Goal: Information Seeking & Learning: Find specific fact

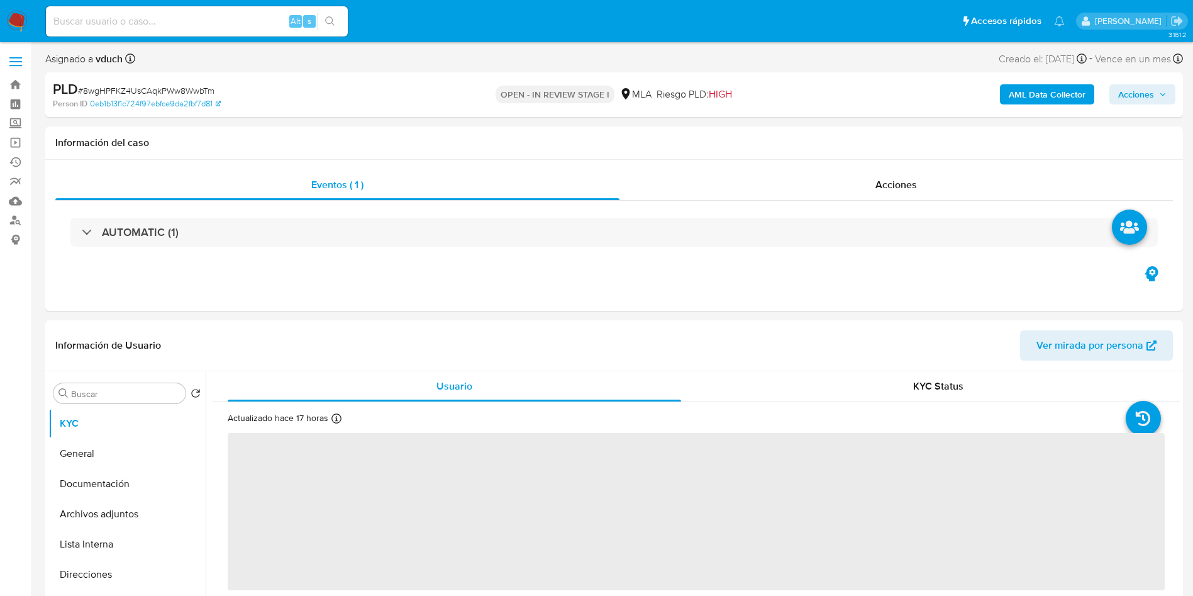
select select "10"
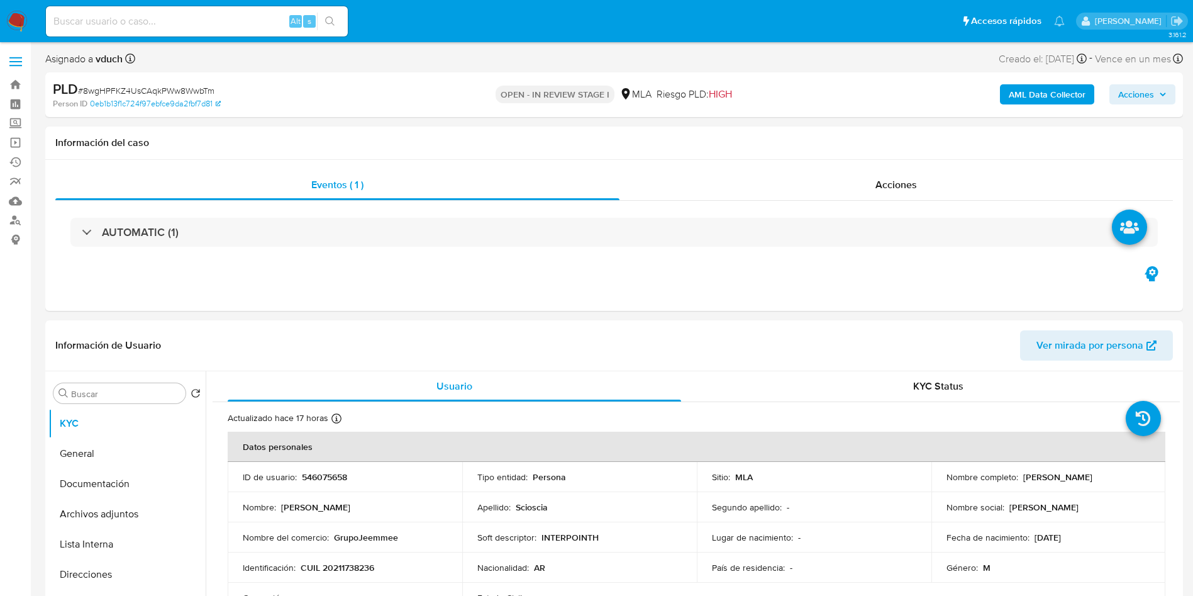
click at [215, 12] on div "Alt s" at bounding box center [197, 21] width 302 height 30
click at [216, 13] on input at bounding box center [197, 21] width 302 height 16
paste input "8wgHPFKZ4UsCAqkPWw8WwbTm"
click at [337, 15] on button "search-icon" at bounding box center [330, 22] width 26 height 18
drag, startPoint x: 1022, startPoint y: 482, endPoint x: 1124, endPoint y: 485, distance: 102.6
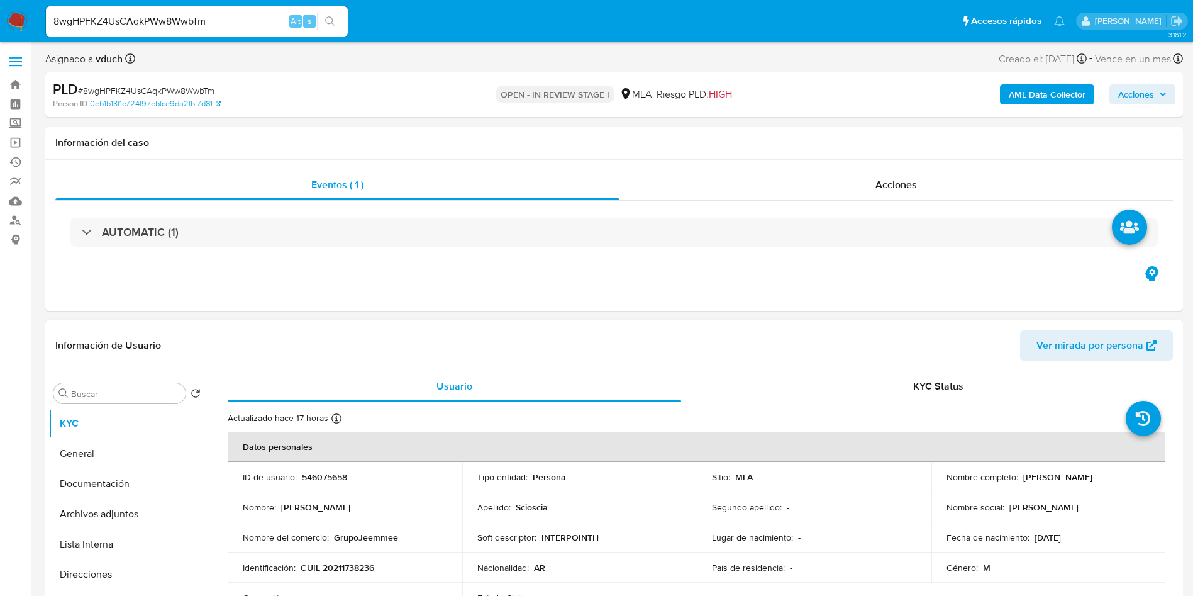
click at [1124, 485] on td "Nombre completo : [PERSON_NAME]" at bounding box center [1049, 477] width 235 height 30
click at [1036, 483] on p "[PERSON_NAME]" at bounding box center [1058, 476] width 69 height 11
drag, startPoint x: 1019, startPoint y: 478, endPoint x: 1117, endPoint y: 476, distance: 98.2
click at [1117, 476] on div "Nombre completo : [PERSON_NAME]" at bounding box center [1049, 476] width 204 height 11
copy p "[PERSON_NAME]"
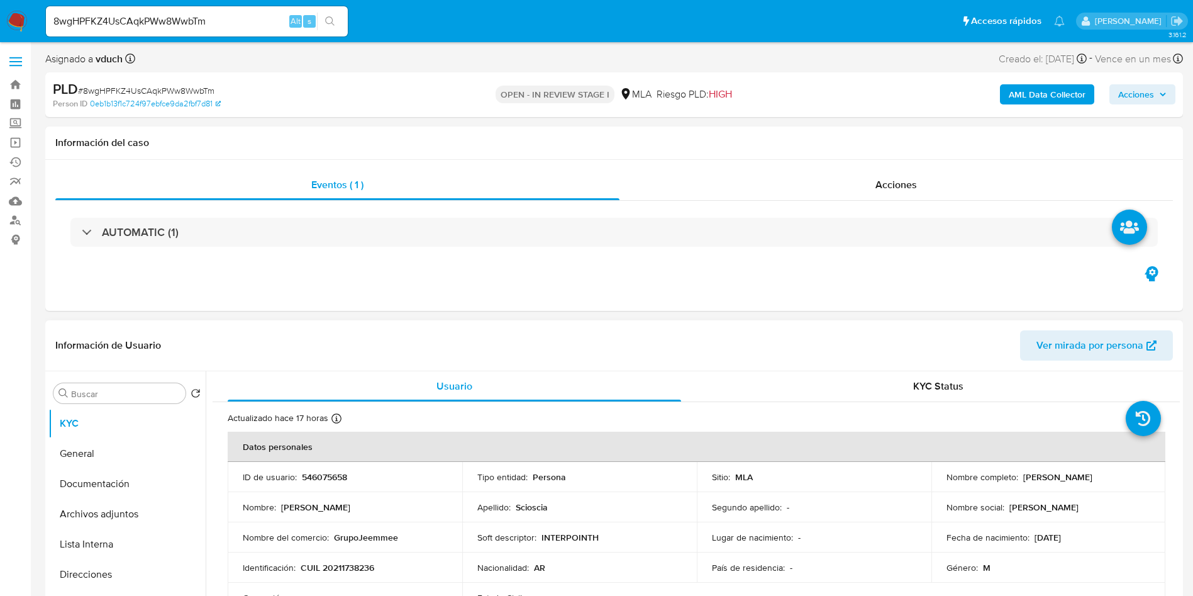
click at [724, 439] on th "Datos personales" at bounding box center [697, 447] width 938 height 30
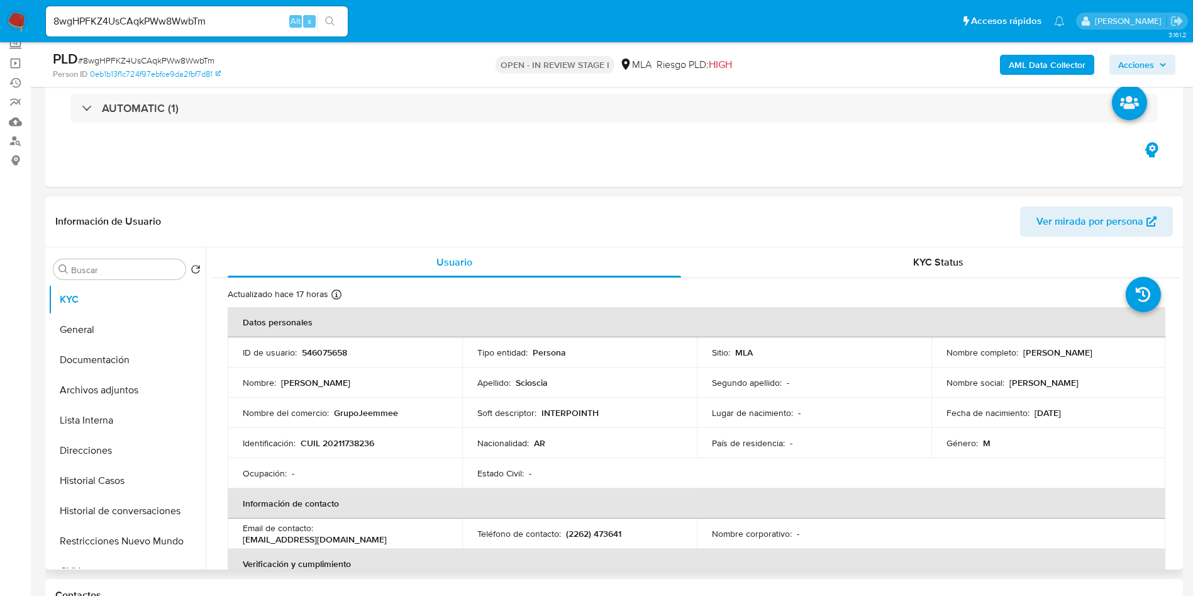
scroll to position [189, 0]
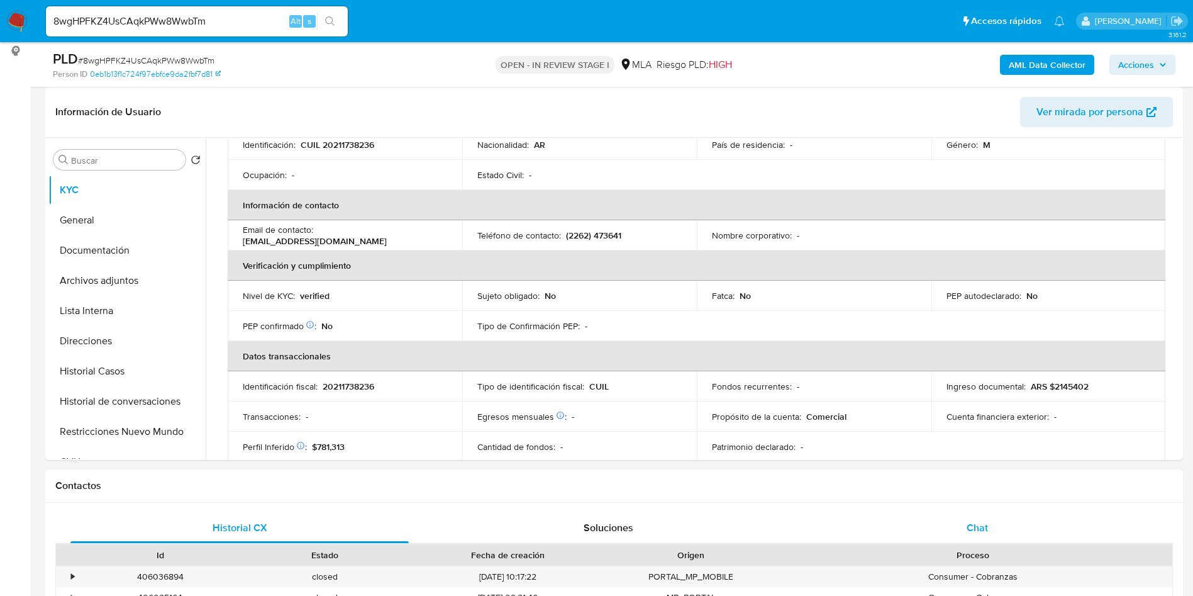
click at [965, 534] on div "Chat" at bounding box center [977, 528] width 338 height 30
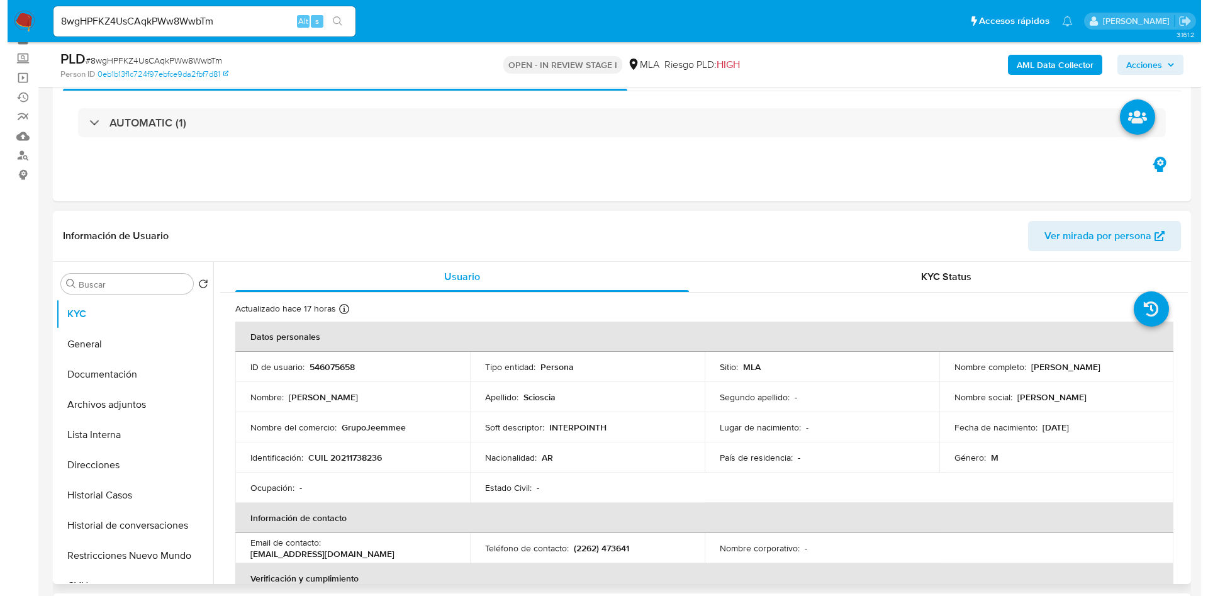
scroll to position [94, 0]
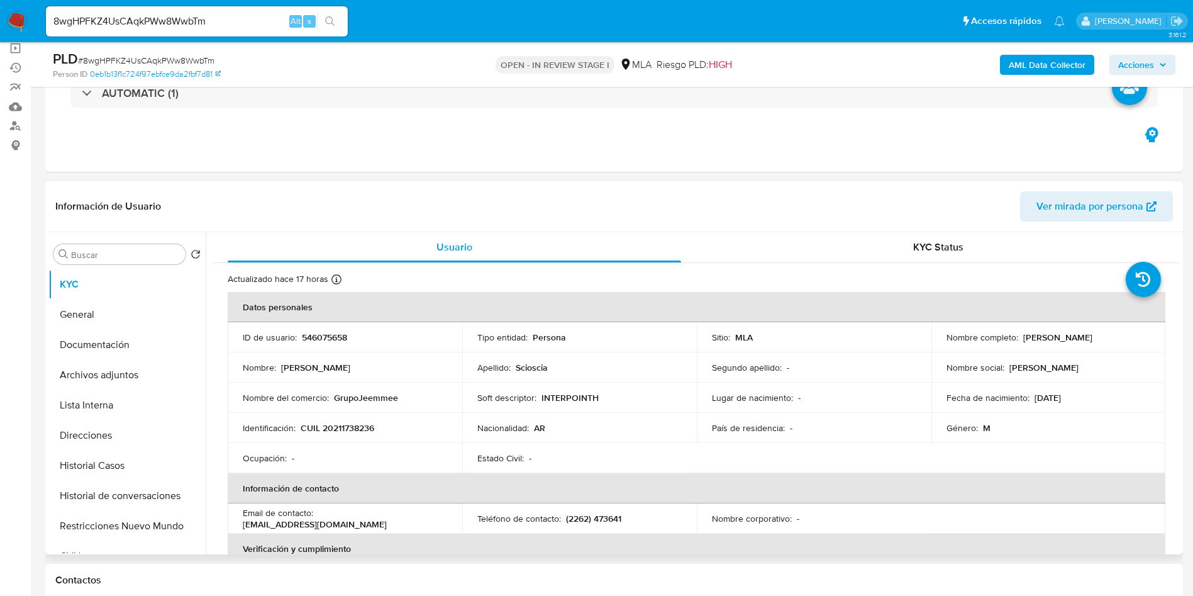
click at [345, 423] on p "CUIL 20211738236" at bounding box center [338, 427] width 74 height 11
copy p "20211738236"
click at [1057, 80] on div "PLD # 8wgHPFKZ4UsCAqkPWw8WwbTm Person ID 0eb1b13f1c724f97ebfce9da2fbf7d81 OPEN …" at bounding box center [614, 64] width 1138 height 45
click at [1054, 65] on b "AML Data Collector" at bounding box center [1047, 65] width 77 height 20
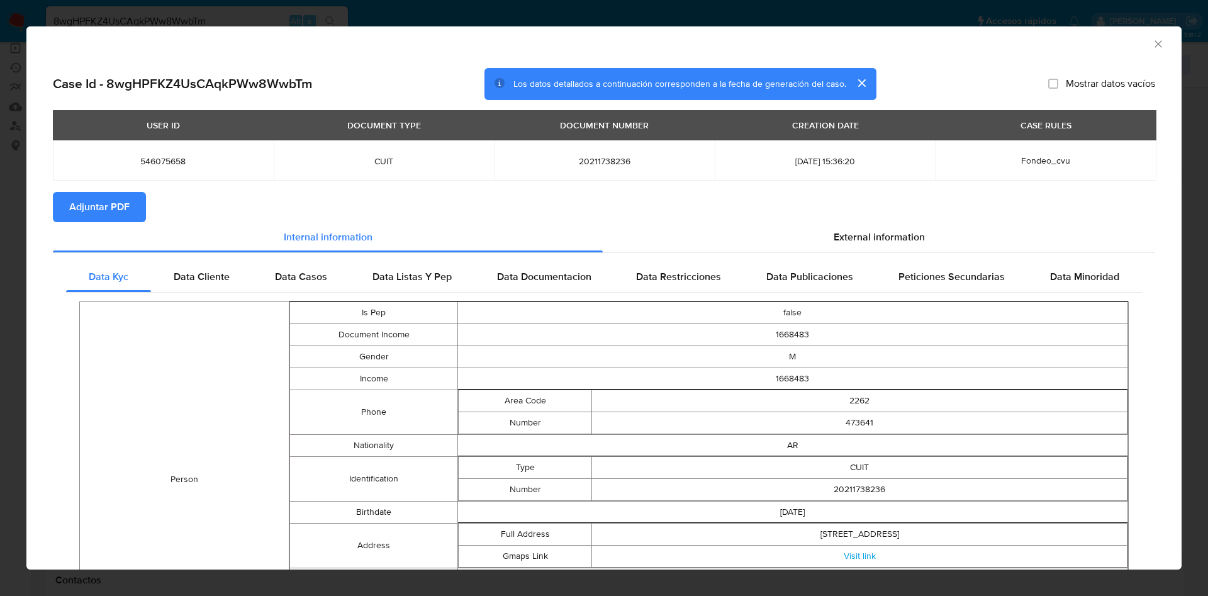
click at [846, 248] on div "External information" at bounding box center [879, 237] width 552 height 30
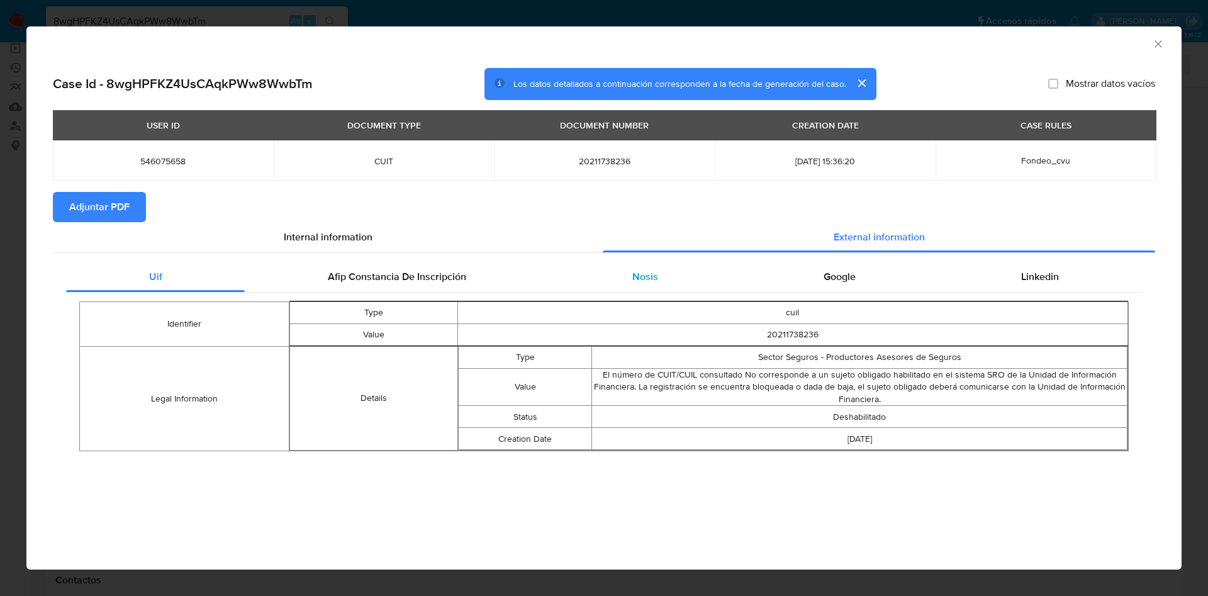
click at [663, 288] on div "Nosis" at bounding box center [644, 277] width 191 height 30
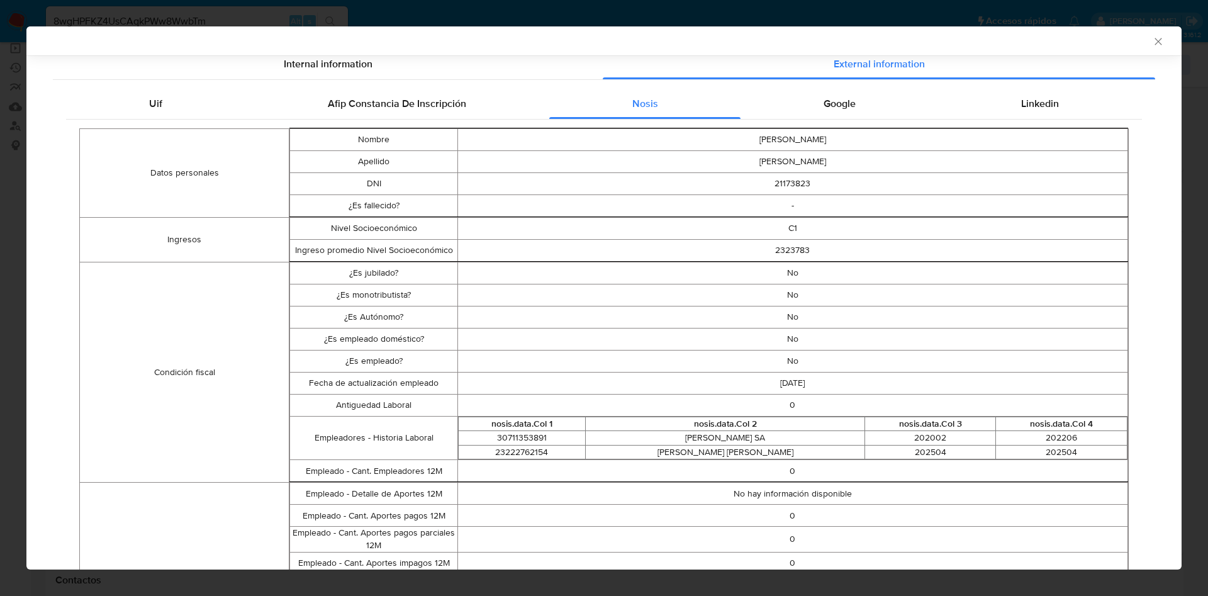
scroll to position [0, 0]
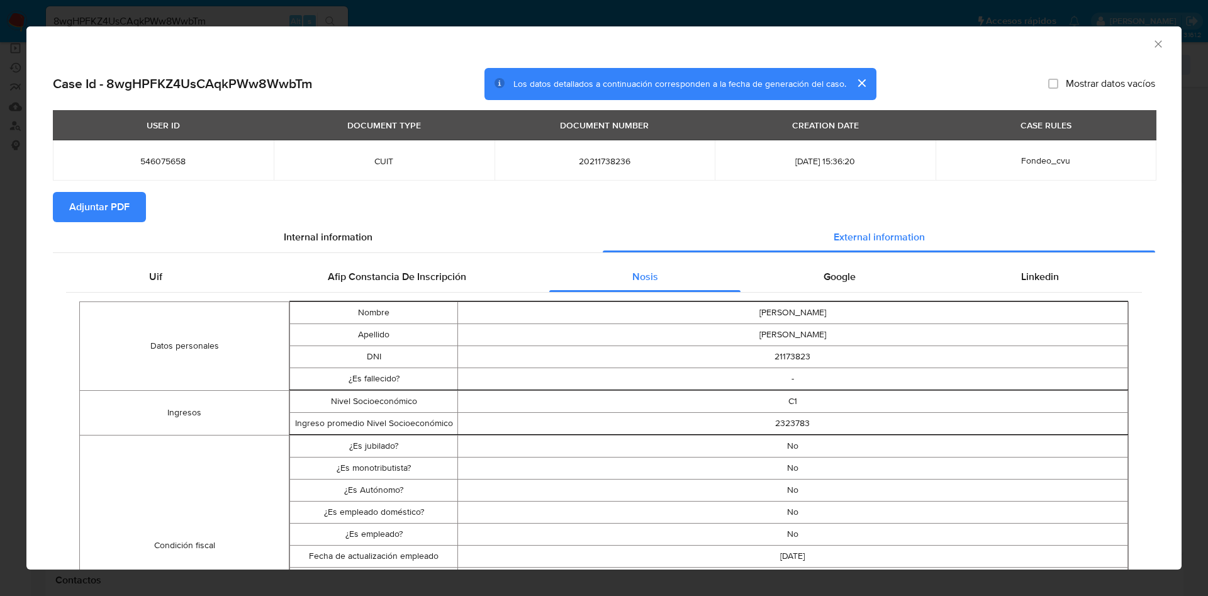
click at [574, 449] on td "No" at bounding box center [792, 446] width 670 height 22
click at [1152, 45] on icon "Cerrar ventana" at bounding box center [1158, 44] width 13 height 13
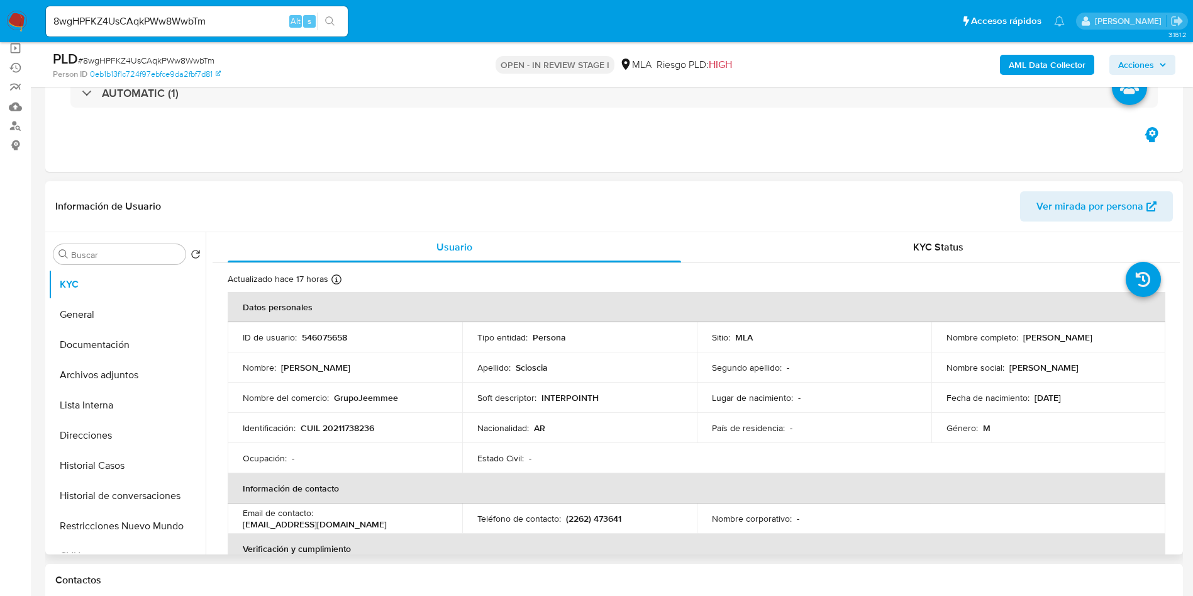
drag, startPoint x: 664, startPoint y: 387, endPoint x: 649, endPoint y: 380, distance: 17.2
click at [656, 384] on td "Soft descriptor : INTERPOINTH" at bounding box center [579, 398] width 235 height 30
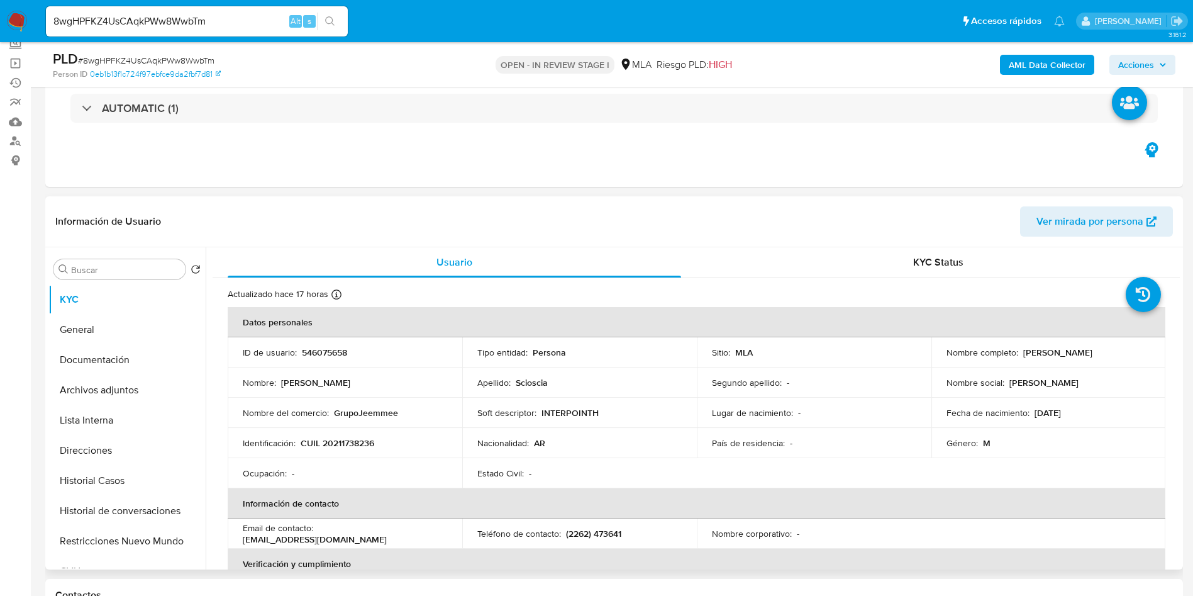
scroll to position [189, 0]
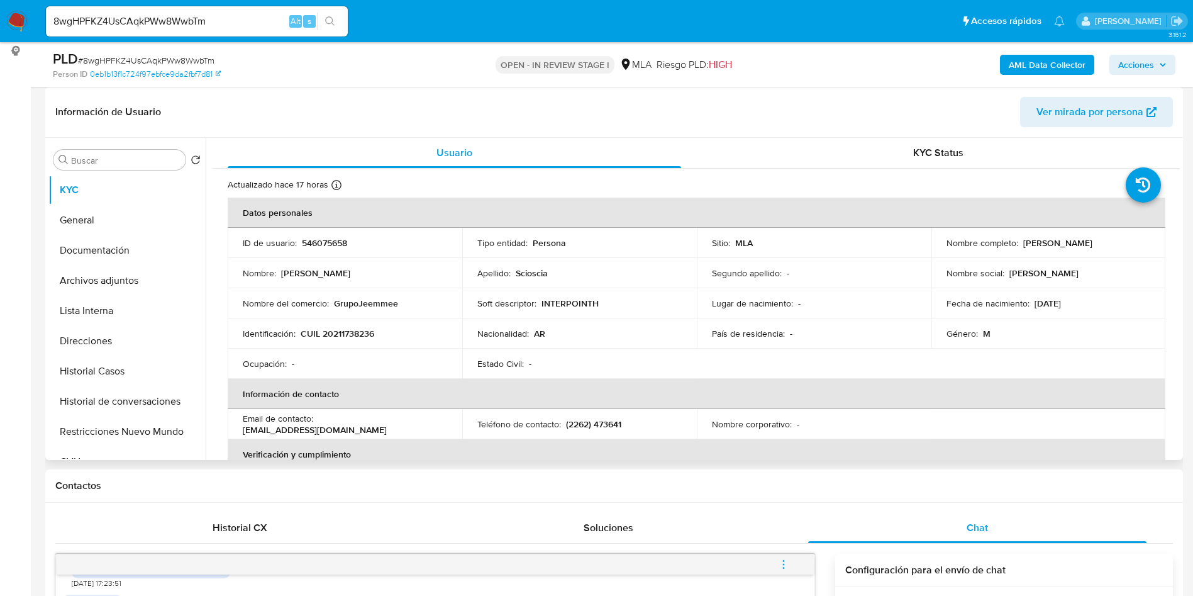
drag, startPoint x: 1022, startPoint y: 247, endPoint x: 1105, endPoint y: 245, distance: 83.1
click at [1105, 245] on div "Nombre completo : [PERSON_NAME]" at bounding box center [1049, 242] width 204 height 11
click at [245, 23] on input "8wgHPFKZ4UsCAqkPWw8WwbTm" at bounding box center [197, 21] width 302 height 16
click at [245, 21] on input "8wgHPFKZ4UsCAqkPWw8WwbTm" at bounding box center [197, 21] width 302 height 16
paste input "5R9vLbl4vwKECkDjfJhNrizy"
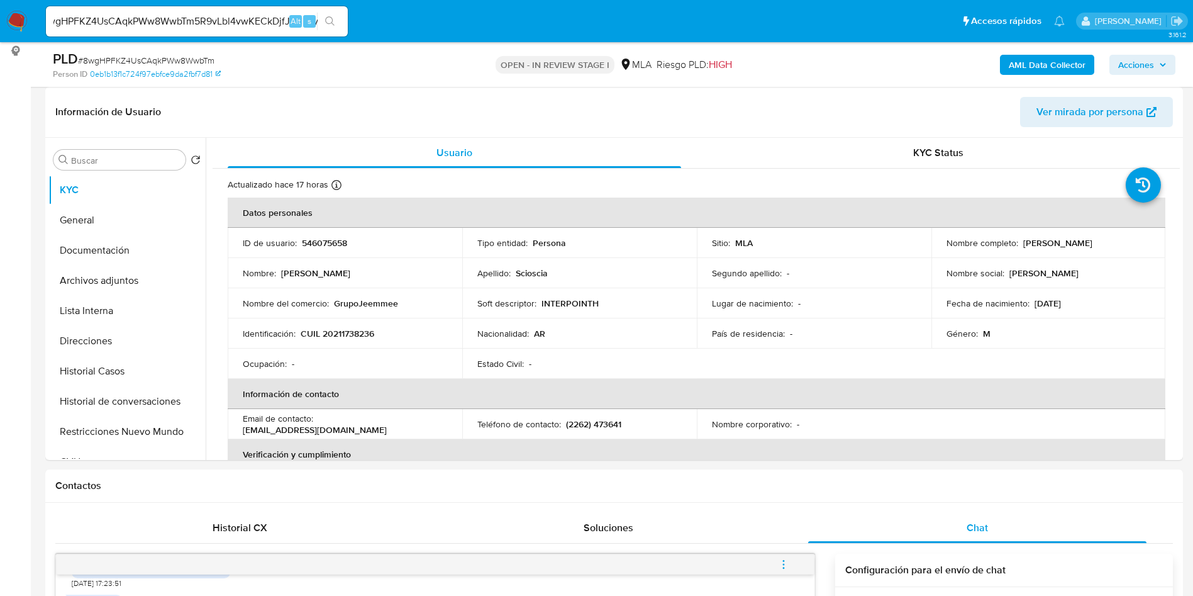
scroll to position [0, 0]
click at [159, 35] on div "8wgHPFKZ4UsCAqkPWw8WwbTm5R9vLbl4vwKECkDjfJhNrizy Alt s" at bounding box center [197, 21] width 302 height 35
click at [159, 35] on div "8wgHPFKZ4UsCAqkPWw8WwbTm5R9vLbl4vwKECkDjfJhNrizy Alt s" at bounding box center [197, 21] width 302 height 30
click at [172, 25] on input "8wgHPFKZ4UsCAqkPWw8WwbTm5R9vLbl4vwKECkDjfJhNrizy" at bounding box center [197, 21] width 302 height 16
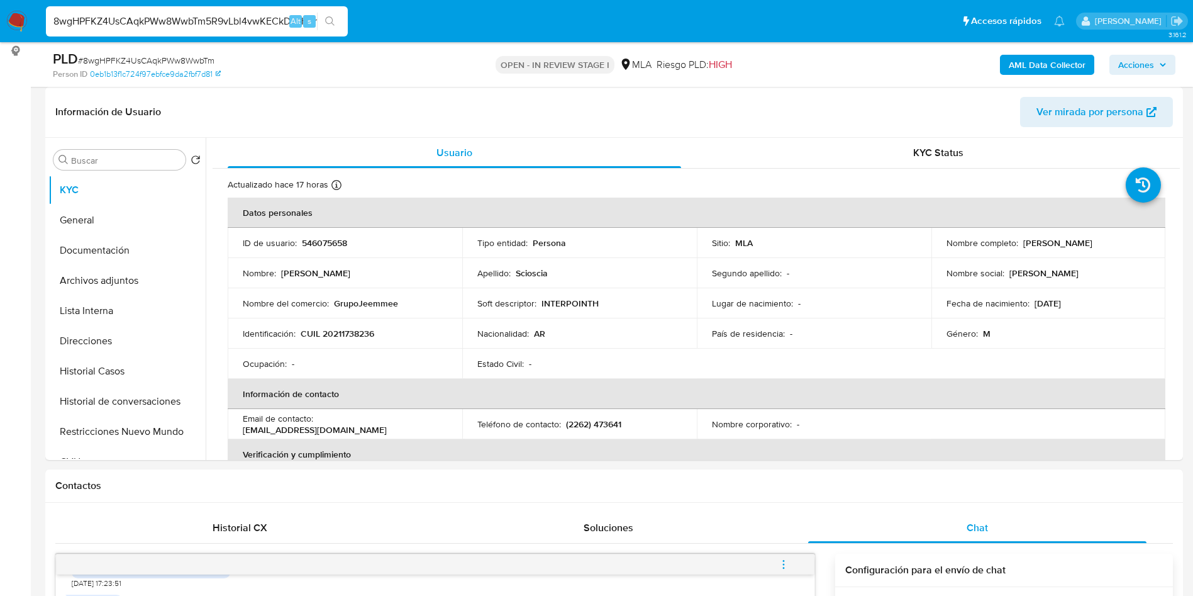
paste input
click at [316, 17] on input "5R9vLbl4vwKECkDjfJhNrizy" at bounding box center [197, 21] width 302 height 16
type input "5R9vLbl4vwKECkDjfJhNrizy"
click at [342, 11] on div "5R9vLbl4vwKECkDjfJhNrizy Alt s" at bounding box center [197, 21] width 302 height 30
click at [332, 20] on icon "search-icon" at bounding box center [330, 21] width 10 height 10
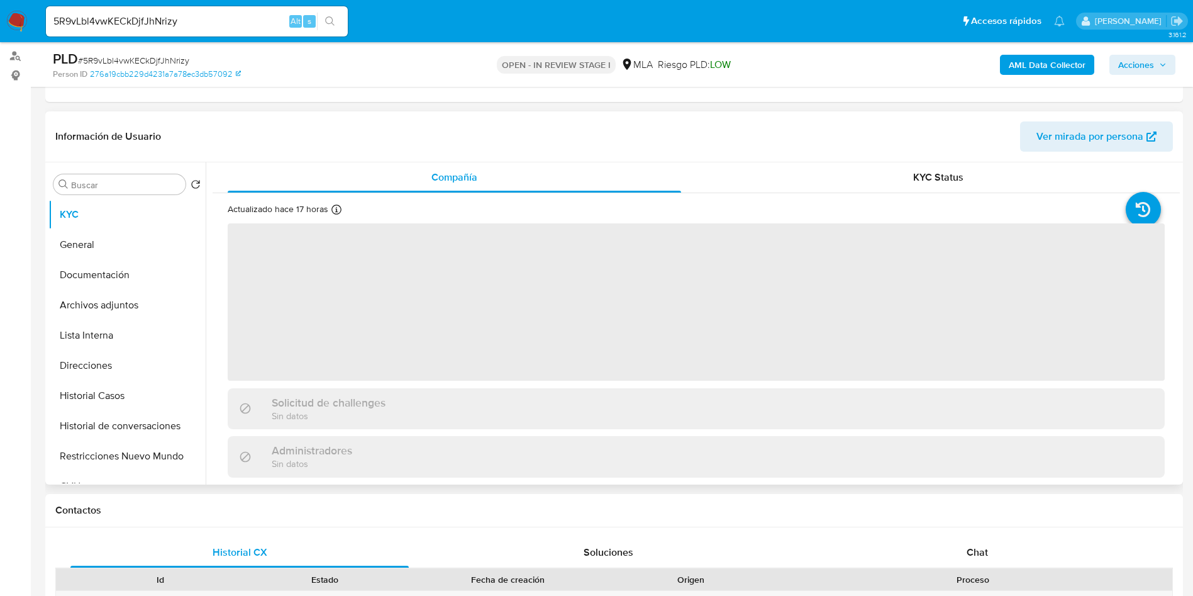
scroll to position [189, 0]
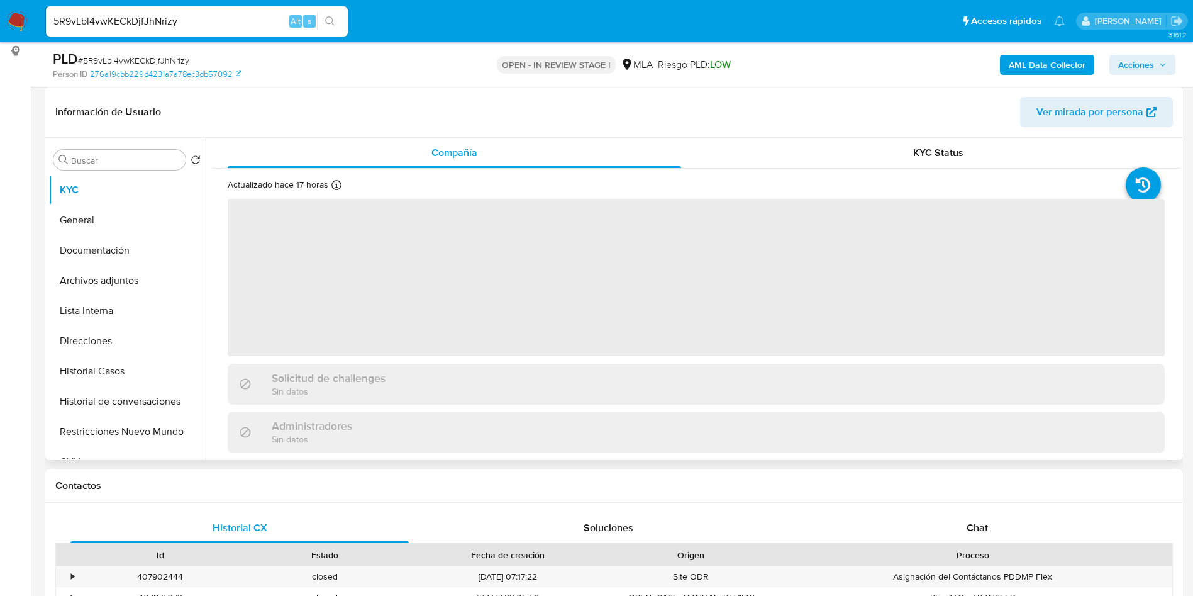
select select "10"
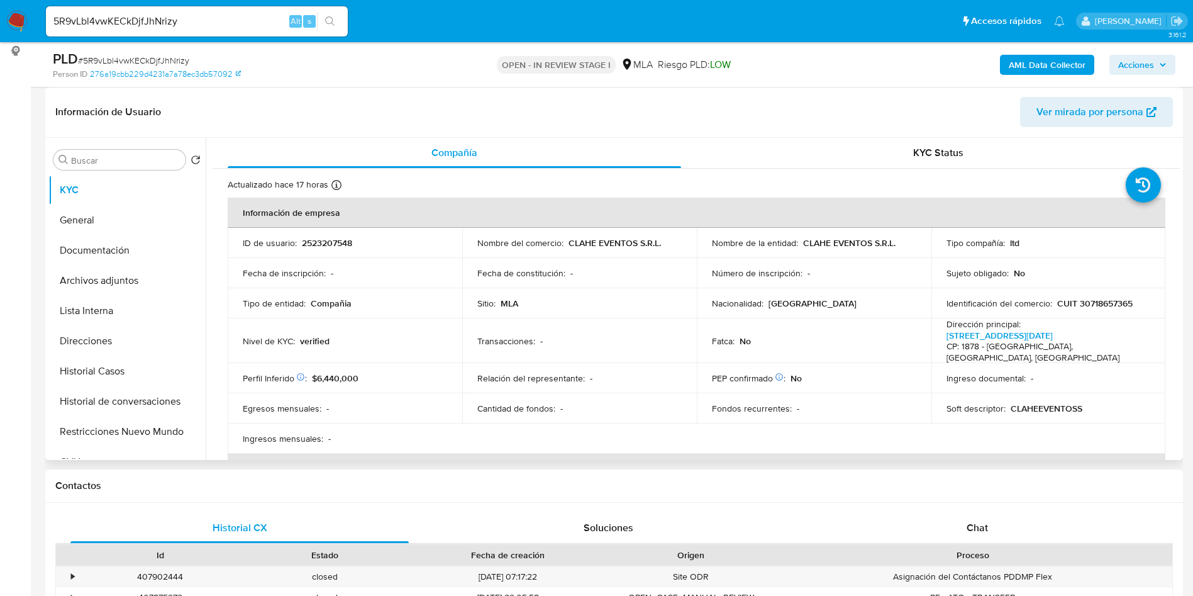
click at [318, 238] on p "2523207548" at bounding box center [327, 242] width 50 height 11
copy p "2523207548"
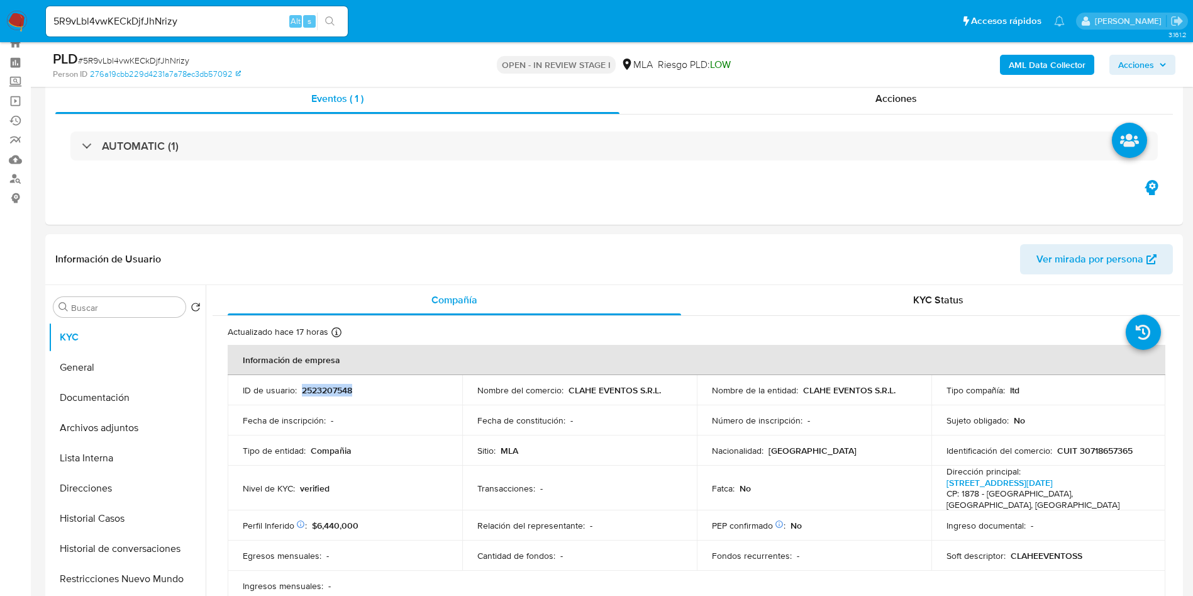
scroll to position [0, 0]
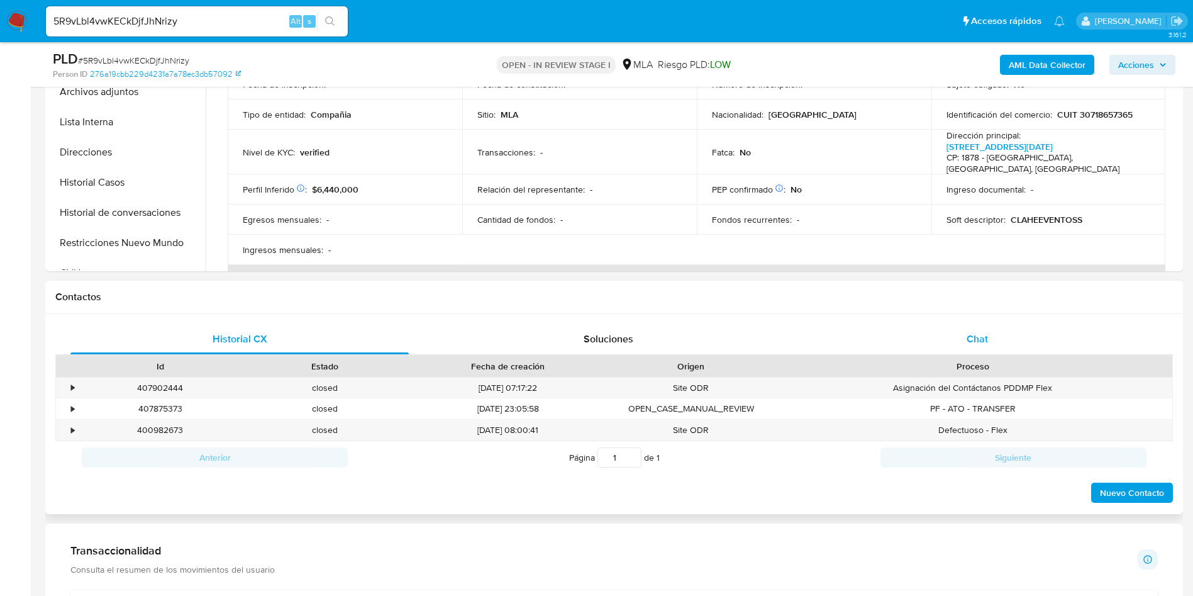
click at [1014, 347] on div "Chat" at bounding box center [977, 339] width 338 height 30
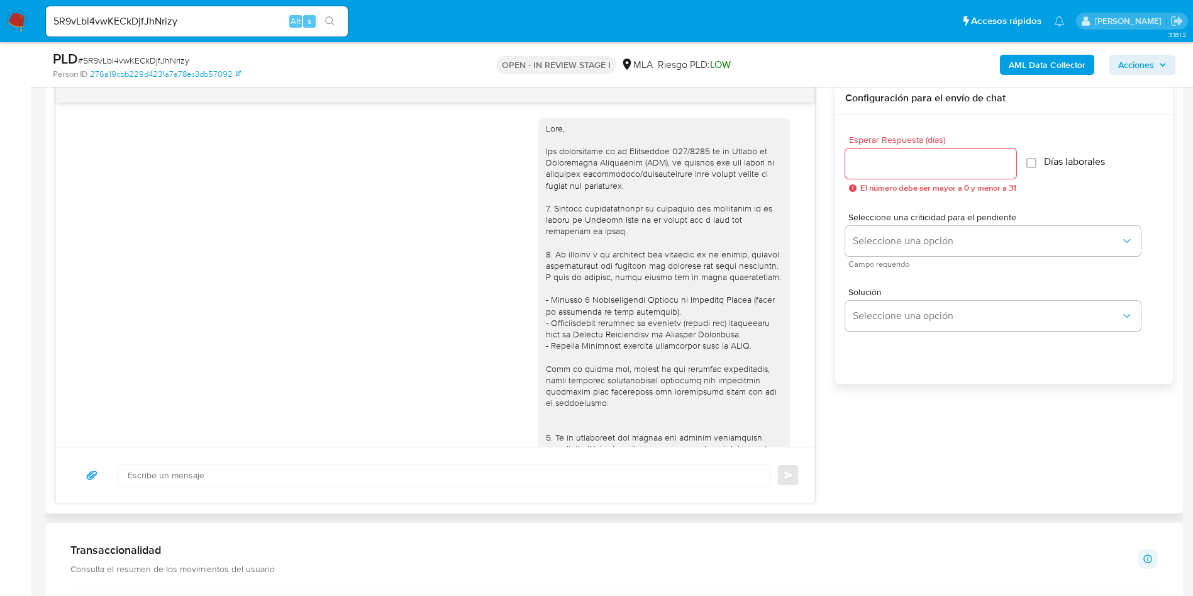
scroll to position [416, 0]
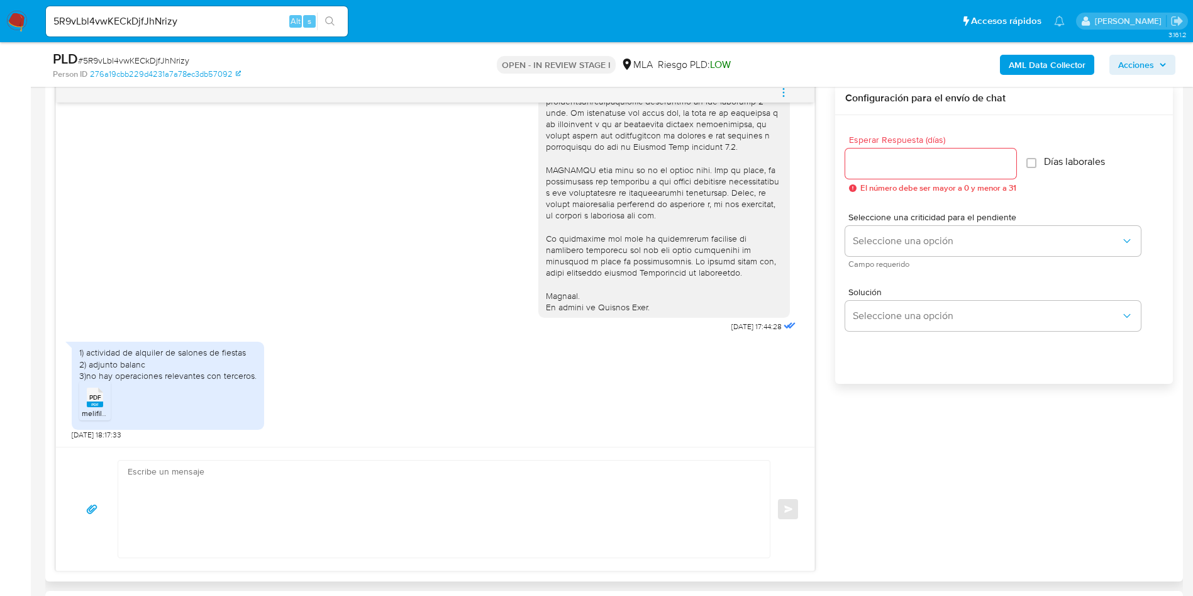
click at [91, 399] on span "PDF" at bounding box center [95, 397] width 12 height 8
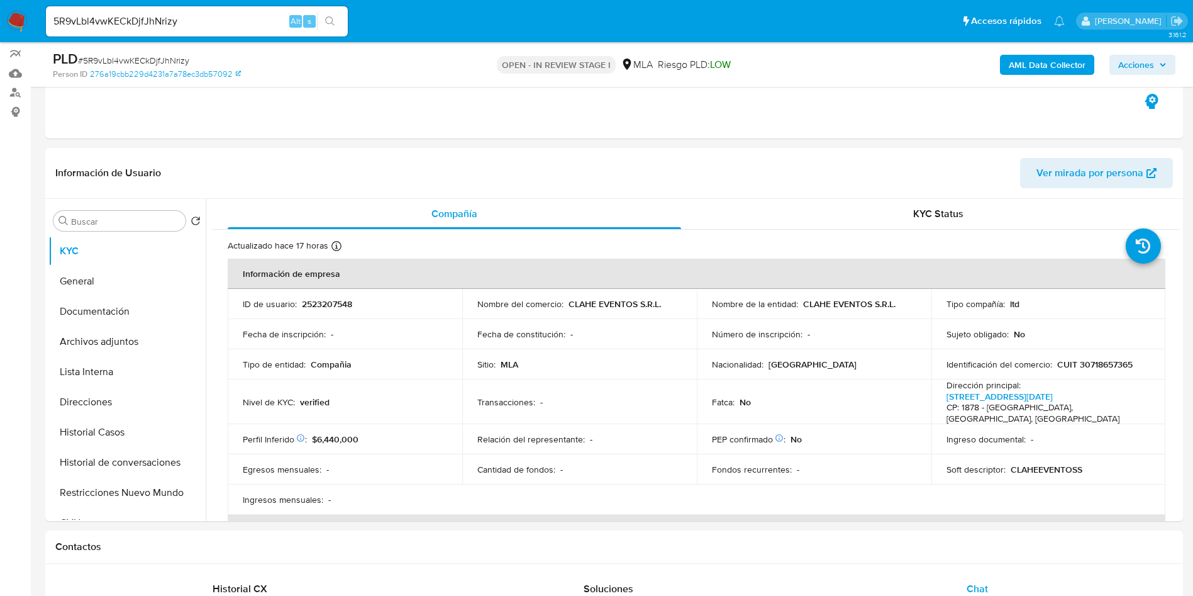
scroll to position [0, 0]
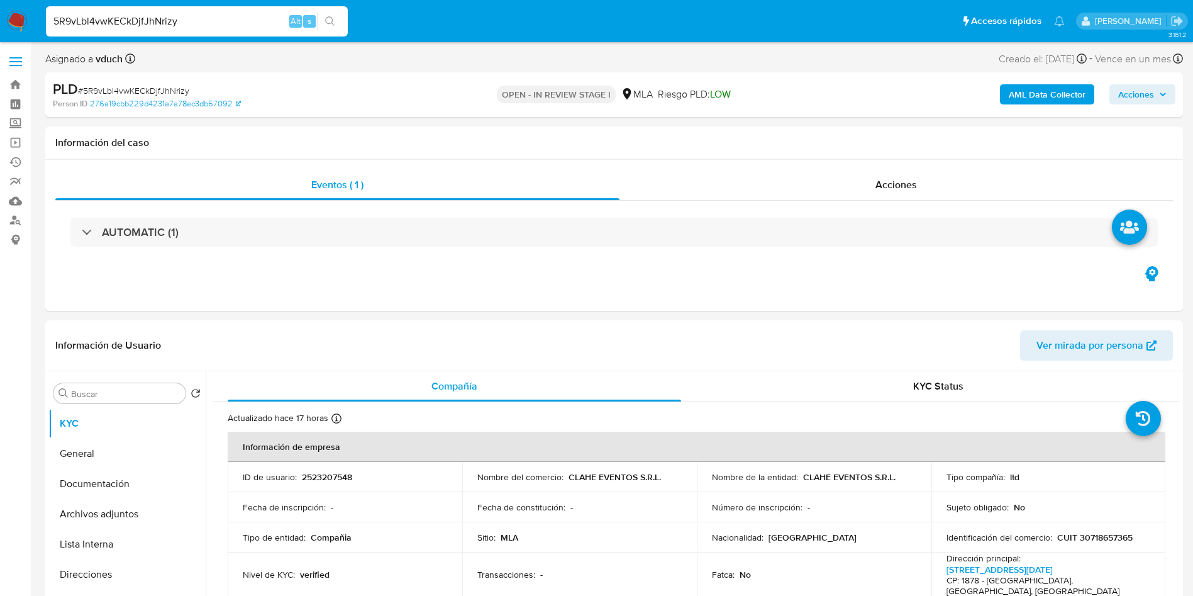
click at [171, 18] on input "5R9vLbl4vwKECkDjfJhNrizy" at bounding box center [197, 21] width 302 height 16
paste input "8wgHPFKZ4UsCAqkPWw8WwbTm"
type input "8wgHPFKZ4UsCAqkPWw8WwbTm"
click at [314, 15] on div "s" at bounding box center [309, 21] width 13 height 13
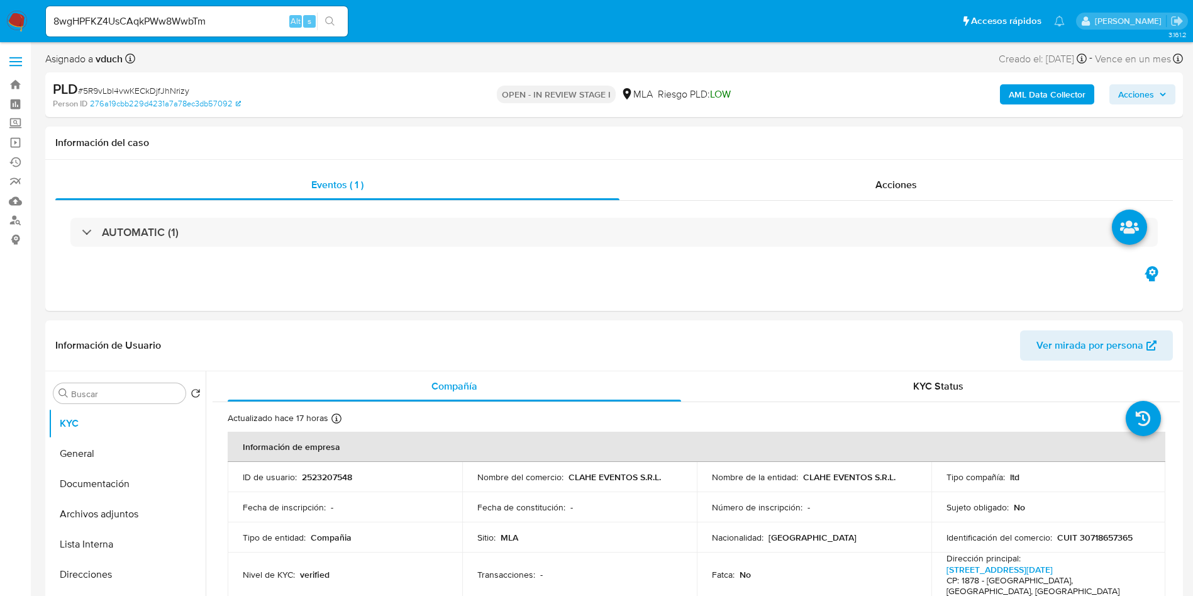
click at [338, 20] on button "search-icon" at bounding box center [330, 22] width 26 height 18
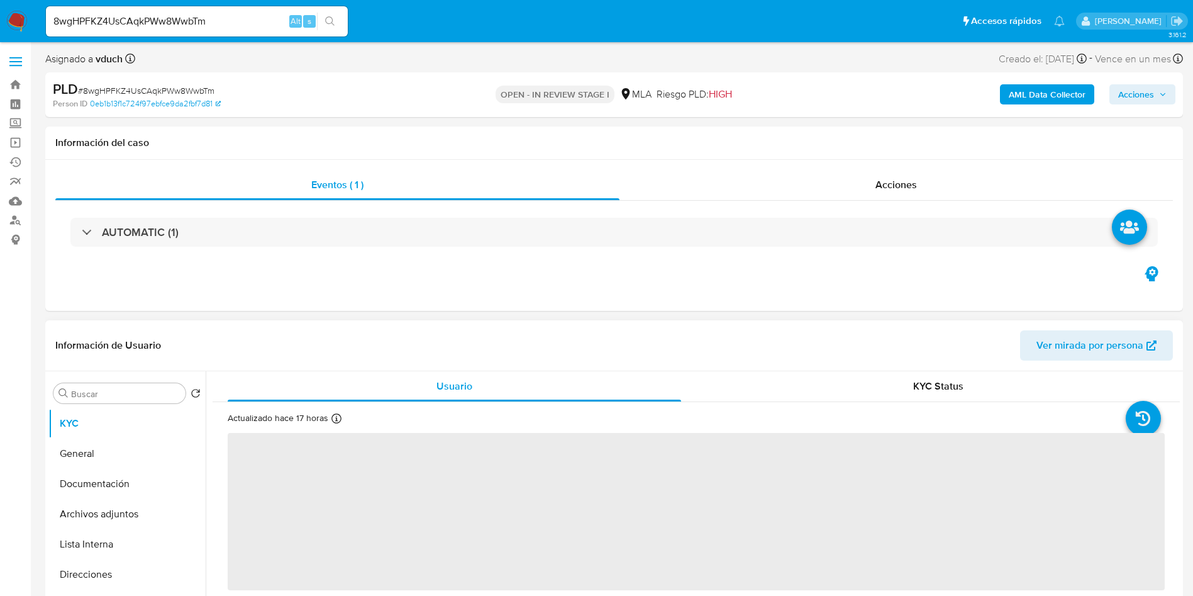
select select "10"
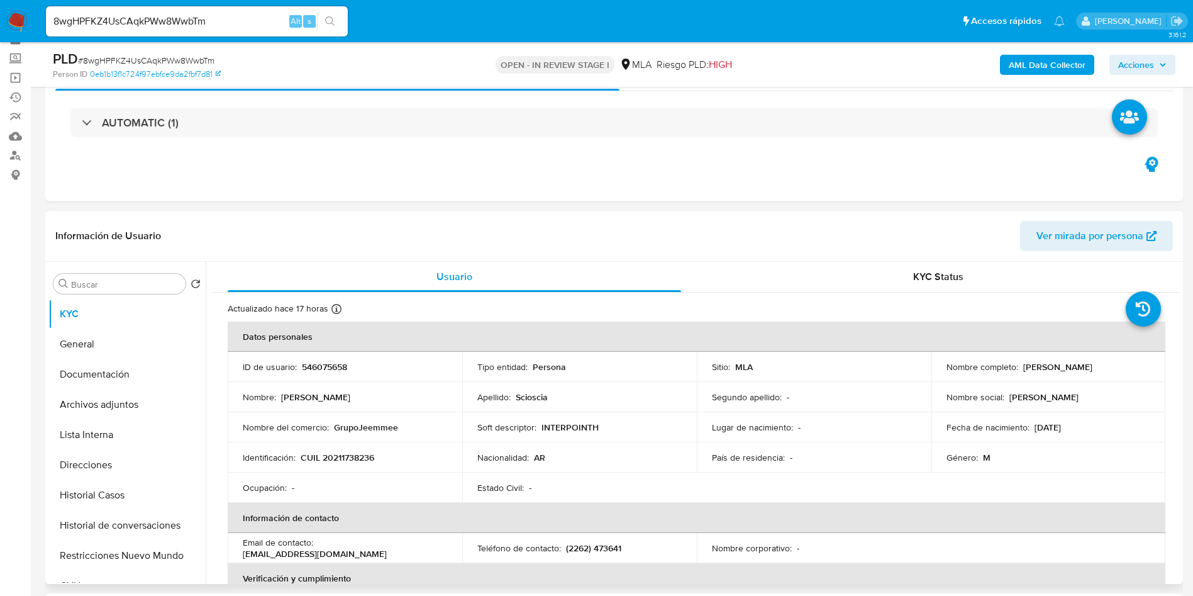
scroll to position [94, 0]
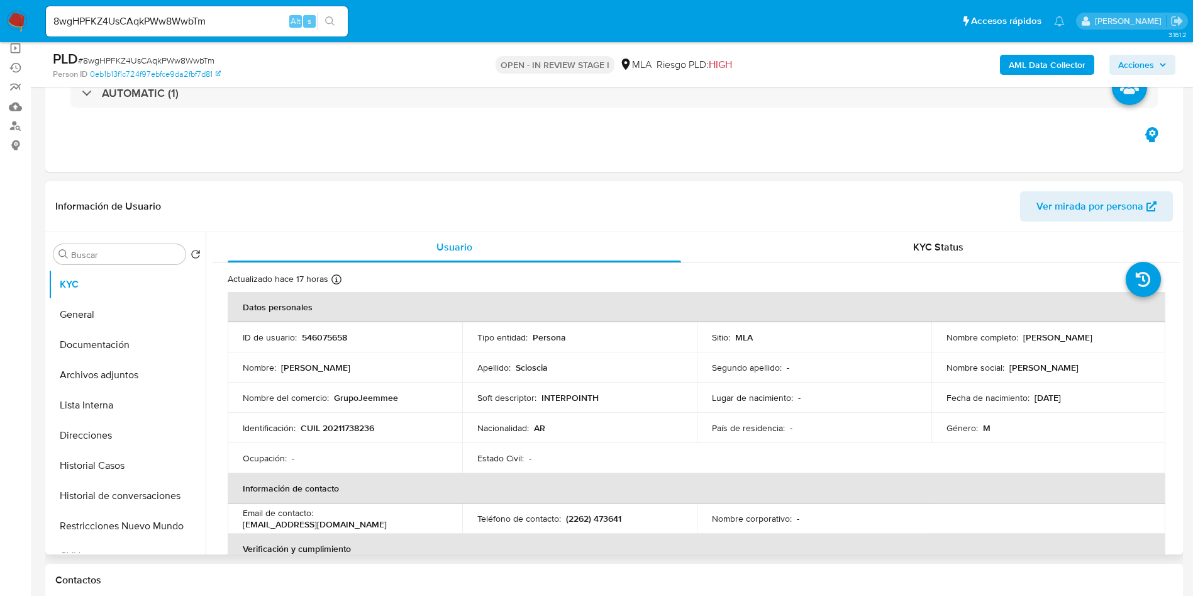
click at [343, 422] on p "CUIL 20211738236" at bounding box center [338, 427] width 74 height 11
copy p "20211738236"
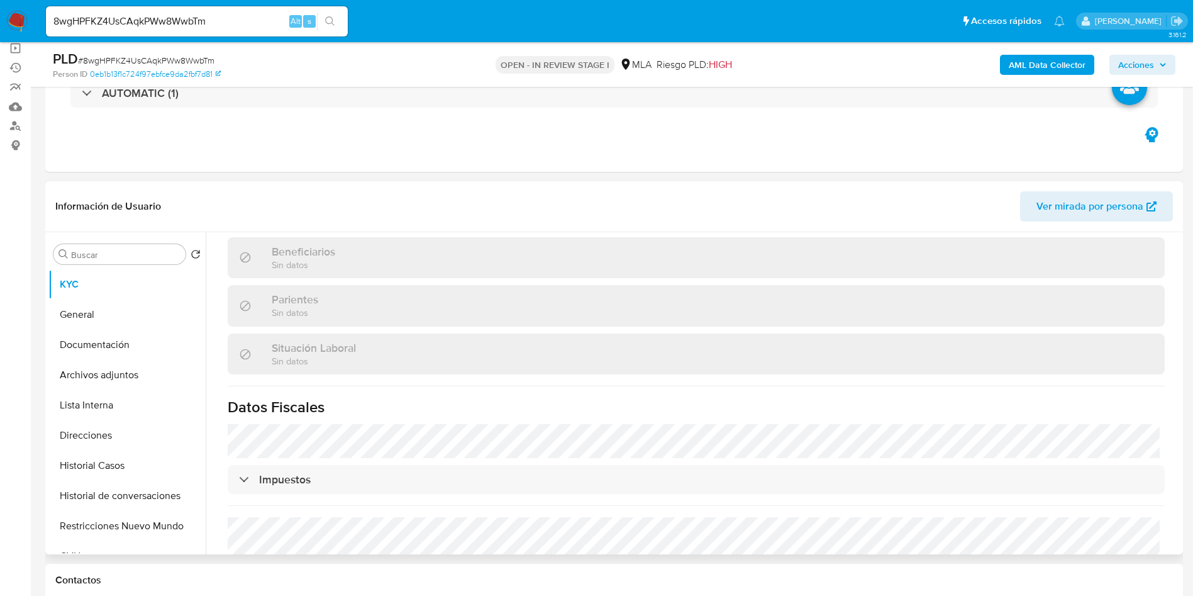
scroll to position [674, 0]
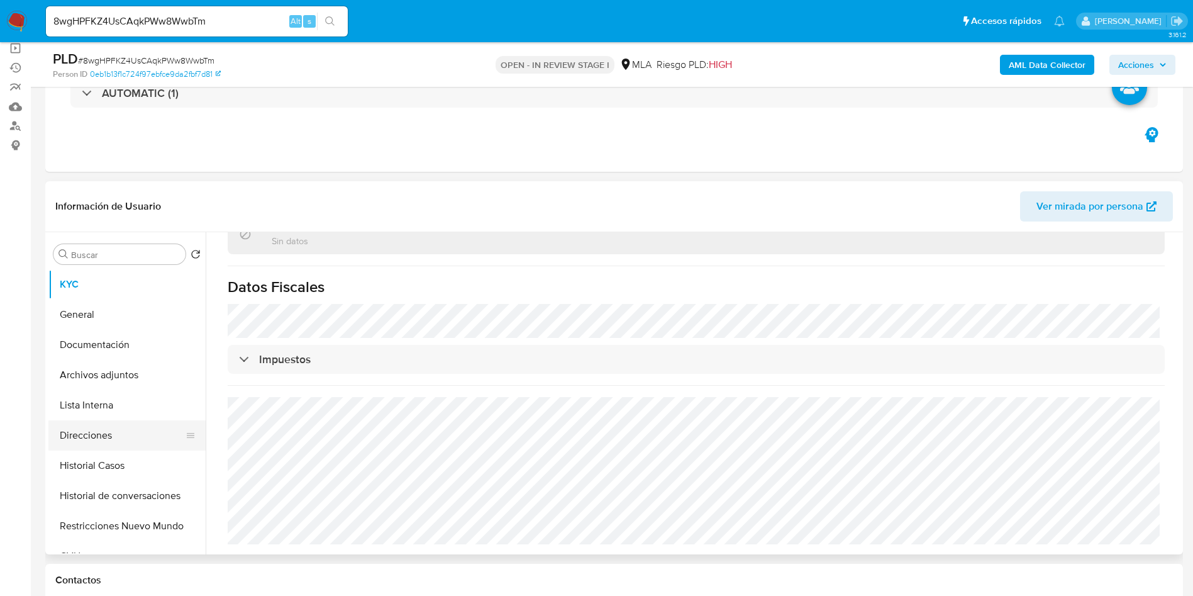
click at [113, 433] on button "Direcciones" at bounding box center [121, 435] width 147 height 30
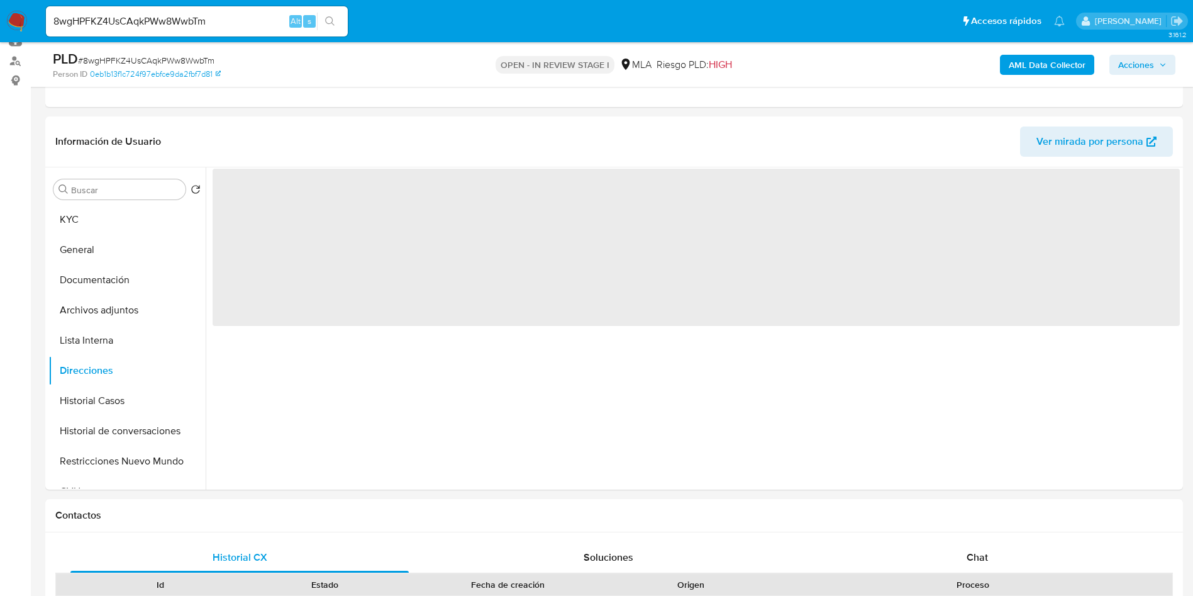
scroll to position [189, 0]
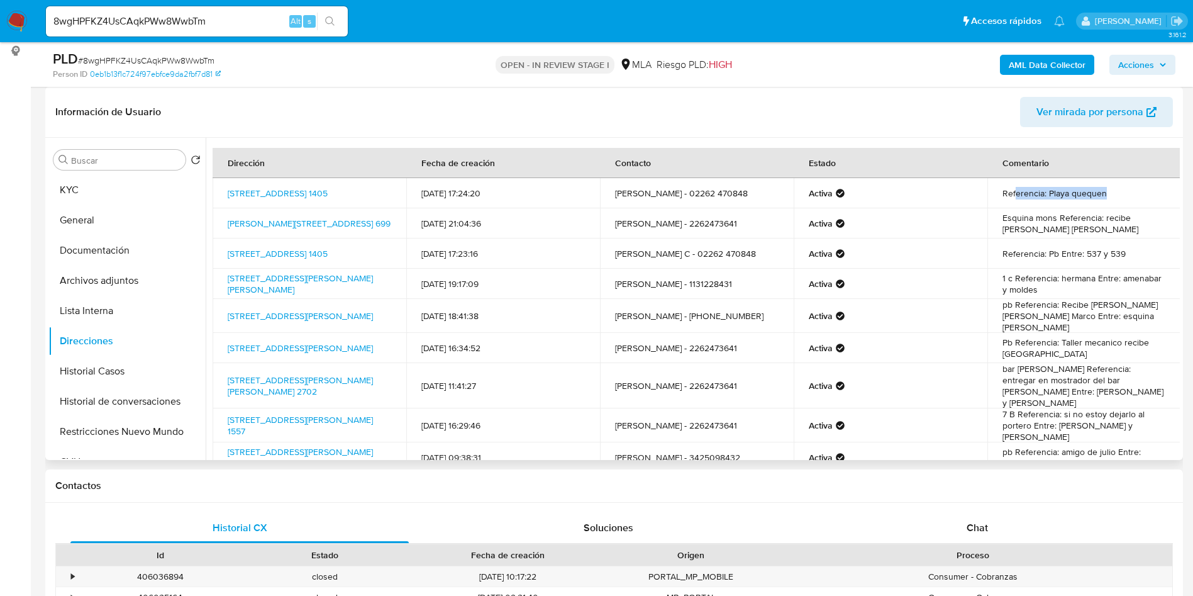
drag, startPoint x: 1017, startPoint y: 194, endPoint x: 1118, endPoint y: 201, distance: 101.5
click at [1118, 201] on td "Referencia: Playa quequen" at bounding box center [1085, 193] width 194 height 30
drag, startPoint x: 1042, startPoint y: 225, endPoint x: 1095, endPoint y: 228, distance: 52.9
click at [1095, 228] on td "Esquina mons Referencia: recibe [PERSON_NAME] [PERSON_NAME]" at bounding box center [1085, 223] width 194 height 30
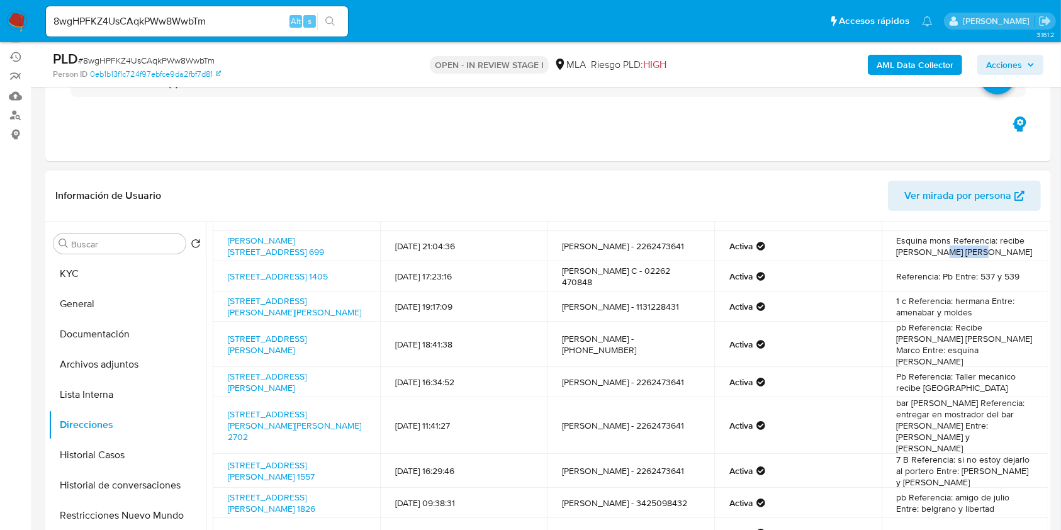
scroll to position [11, 0]
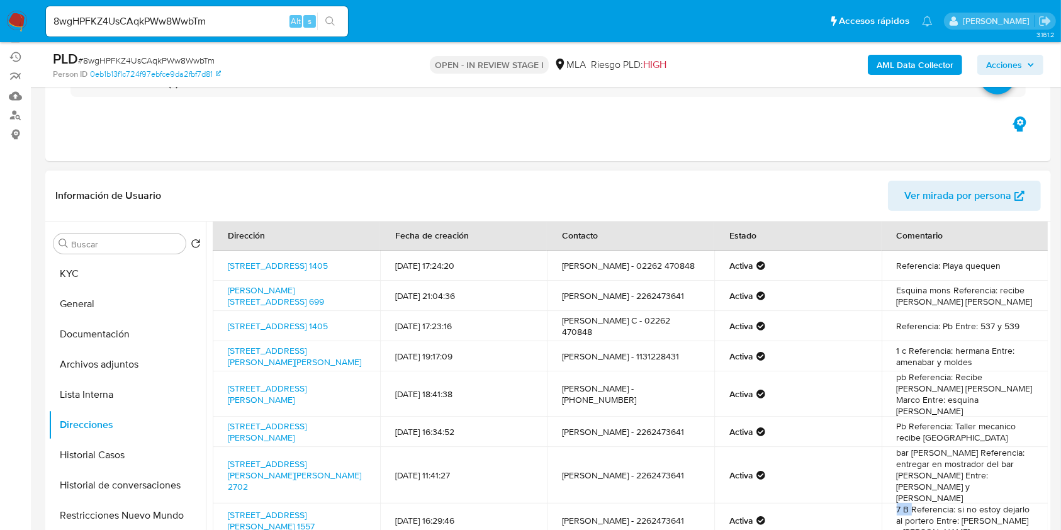
drag, startPoint x: 893, startPoint y: 479, endPoint x: 907, endPoint y: 479, distance: 13.2
click at [907, 503] on td "7 B Referencia: si no estoy dejarlo al portero Entre: [PERSON_NAME] y [PERSON_N…" at bounding box center [964, 520] width 167 height 34
drag, startPoint x: 898, startPoint y: 354, endPoint x: 878, endPoint y: 350, distance: 19.8
click at [881, 350] on td "1 c Referencia: hermana Entre: amenabar y moldes" at bounding box center [964, 356] width 167 height 30
drag, startPoint x: 901, startPoint y: 347, endPoint x: 889, endPoint y: 347, distance: 12.0
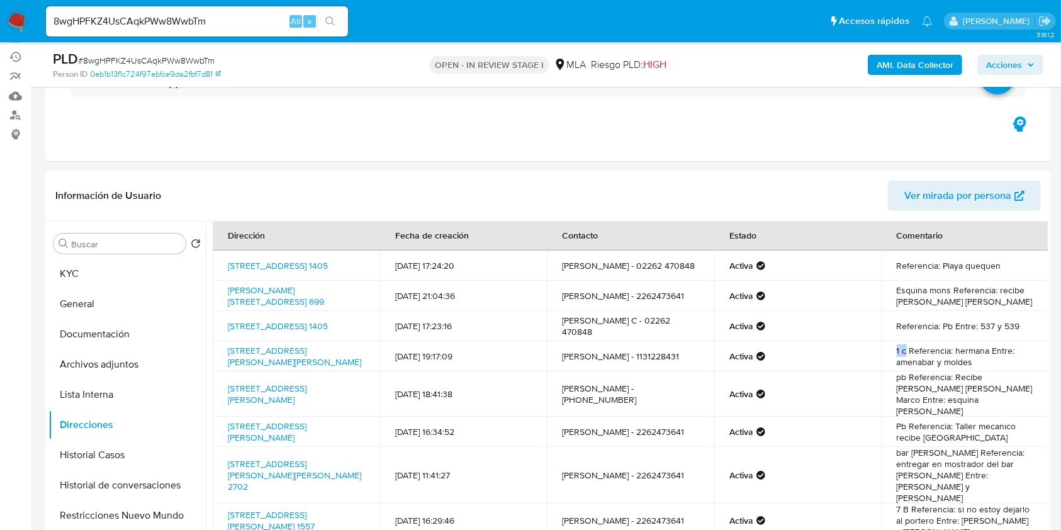
click at [889, 347] on td "1 c Referencia: hermana Entre: amenabar y moldes" at bounding box center [964, 356] width 167 height 30
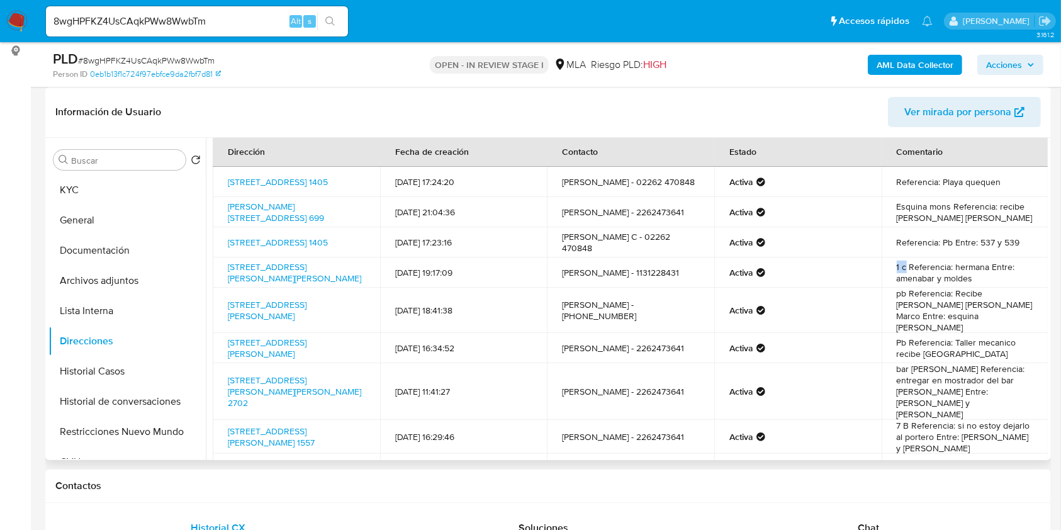
scroll to position [0, 0]
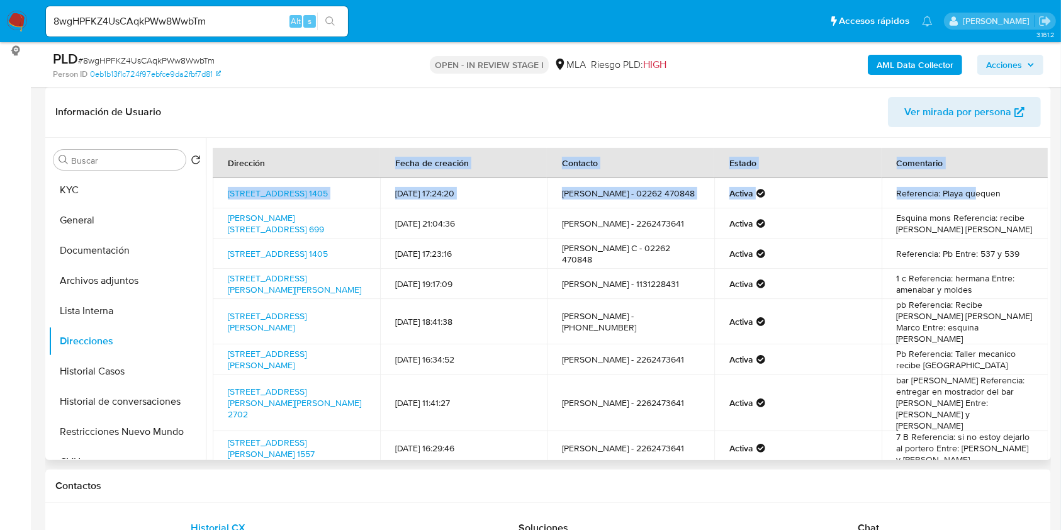
drag, startPoint x: 969, startPoint y: 199, endPoint x: 384, endPoint y: 167, distance: 586.6
click at [384, 167] on table "Dirección Fecha de creación Contacto Estado Comentario [STREET_ADDRESS] 1405 [D…" at bounding box center [630, 336] width 835 height 377
click at [374, 190] on td "[STREET_ADDRESS] 1405" at bounding box center [296, 193] width 167 height 30
click at [328, 187] on link "[STREET_ADDRESS] 1405" at bounding box center [278, 193] width 100 height 13
click at [936, 70] on b "AML Data Collector" at bounding box center [914, 65] width 77 height 20
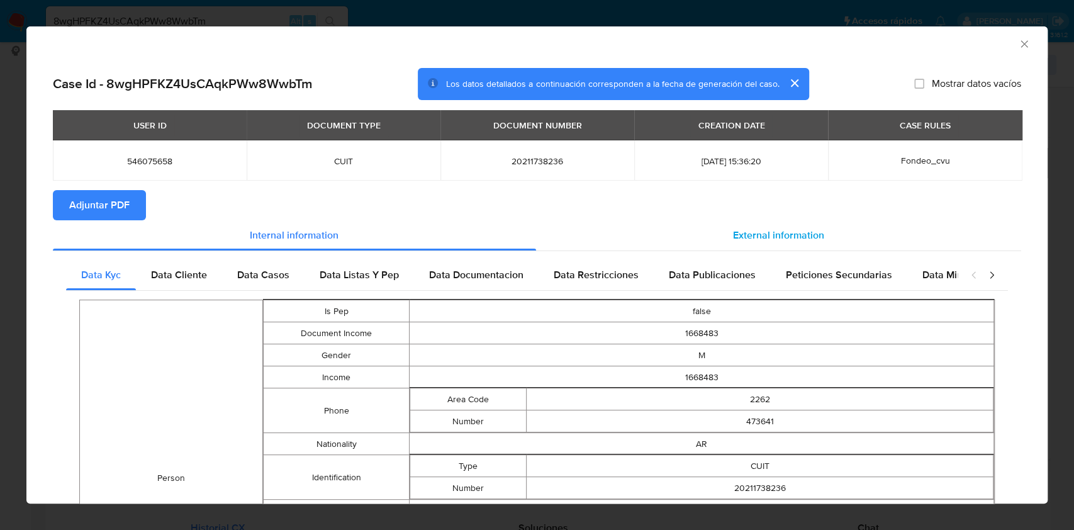
click at [802, 226] on div "External information" at bounding box center [779, 235] width 486 height 30
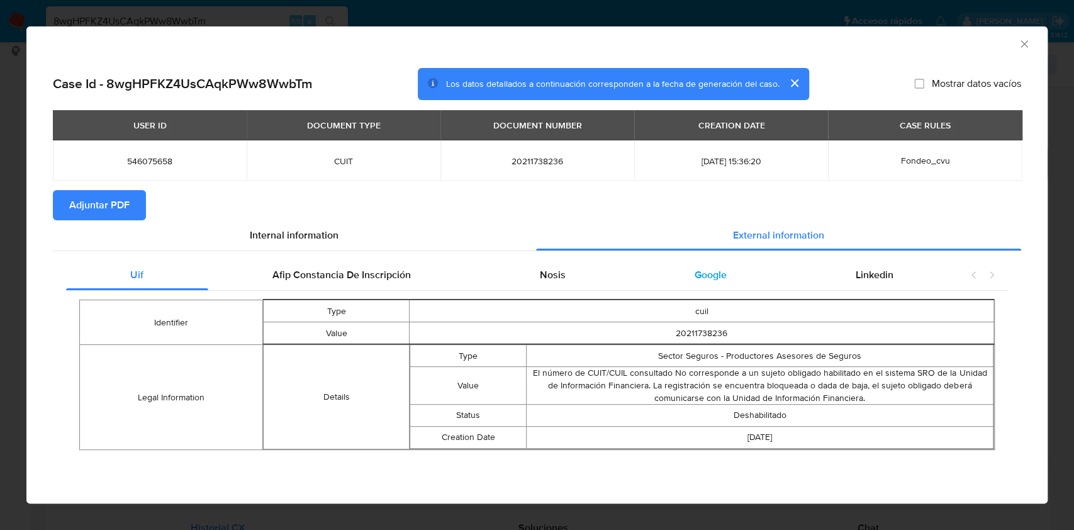
click at [690, 276] on div "Google" at bounding box center [710, 275] width 161 height 30
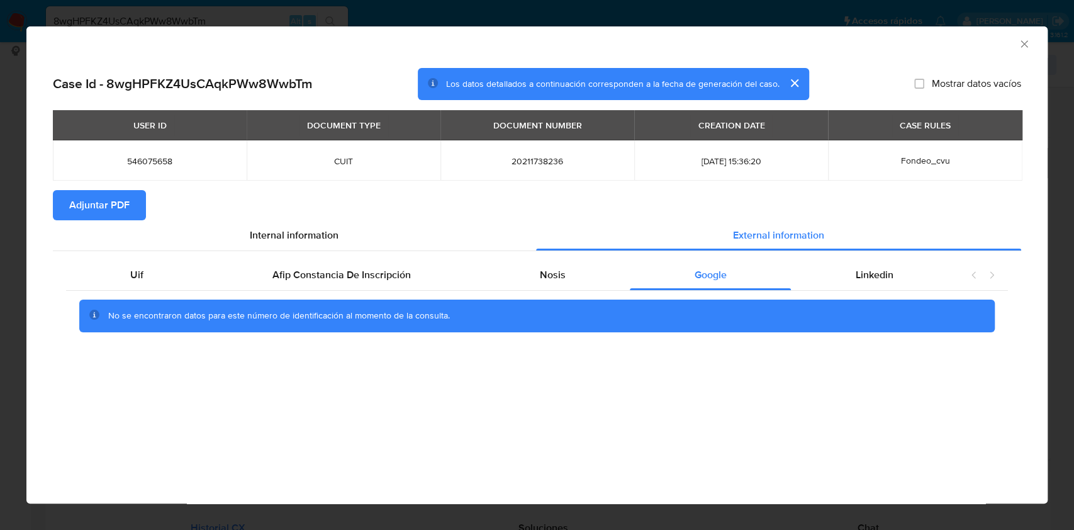
click at [1024, 43] on icon "Cerrar ventana" at bounding box center [1023, 43] width 7 height 7
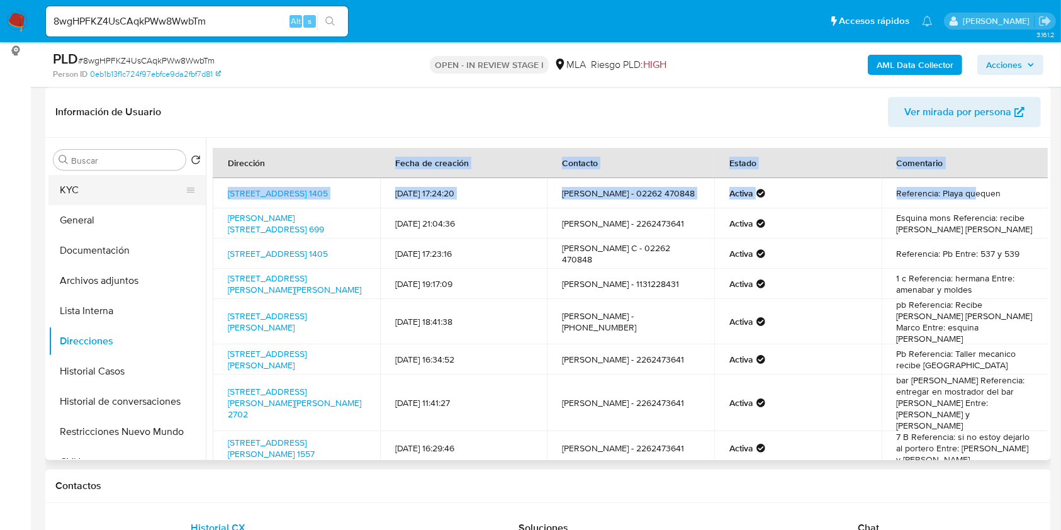
click at [115, 194] on button "KYC" at bounding box center [121, 190] width 147 height 30
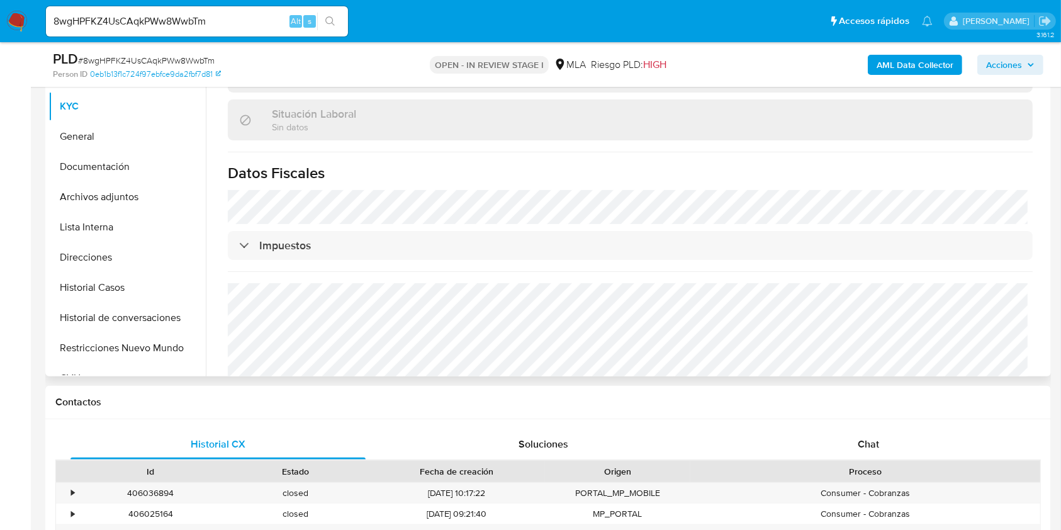
scroll to position [682, 0]
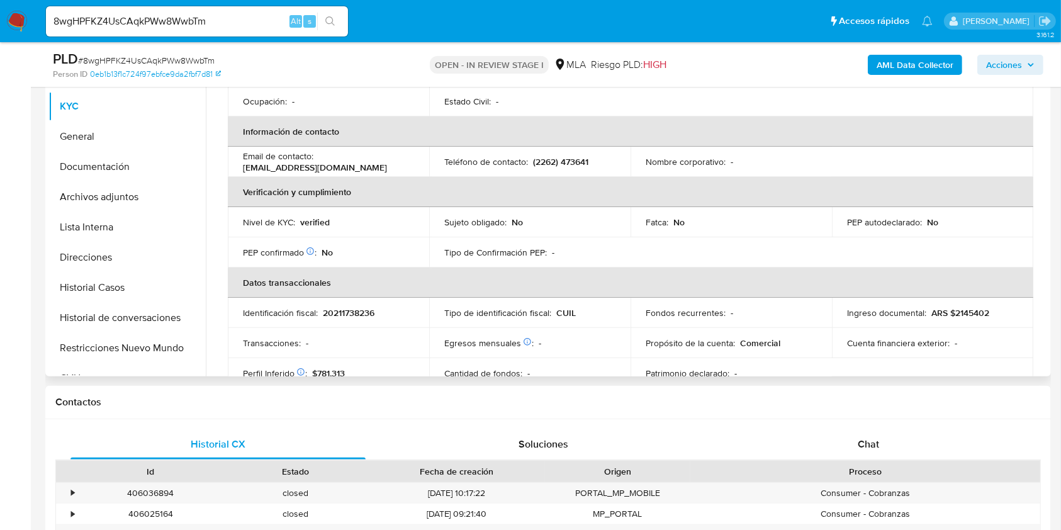
click at [652, 254] on table "Datos personales ID de usuario : 546075658 Tipo entidad : Persona Sitio : MLA N…" at bounding box center [630, 161] width 805 height 453
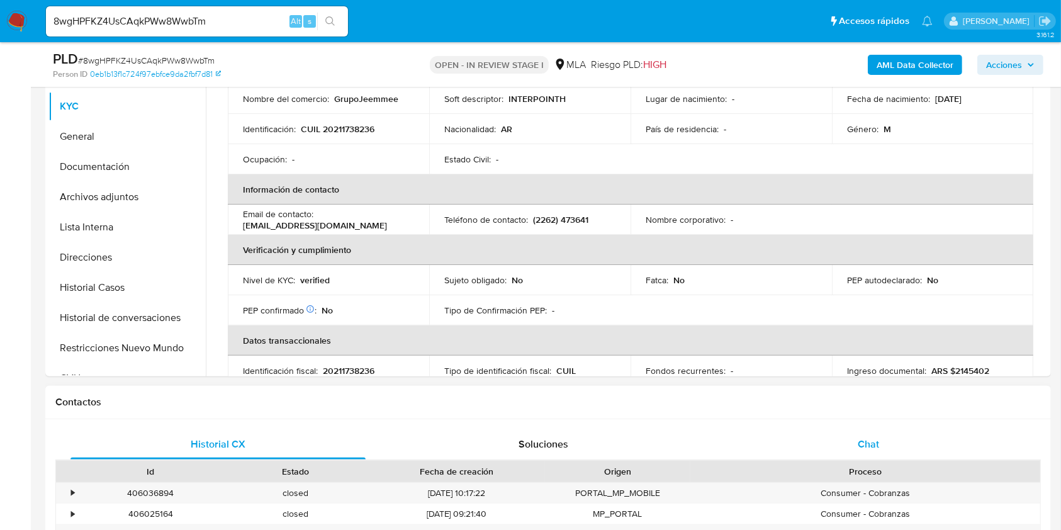
scroll to position [0, 0]
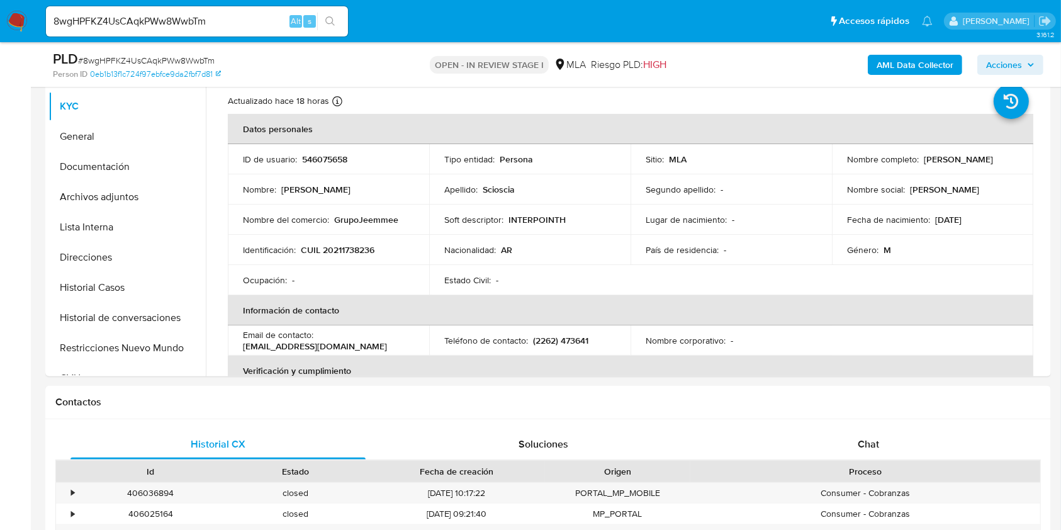
click at [174, 27] on input "8wgHPFKZ4UsCAqkPWw8WwbTm" at bounding box center [197, 21] width 302 height 16
click at [174, 26] on input "8wgHPFKZ4UsCAqkPWw8WwbTm" at bounding box center [197, 21] width 302 height 16
paste input "5R9vLbl4vwKECkDjfJhNrizy"
type input "5R9vLbl4vwKECkDjfJhNrizy"
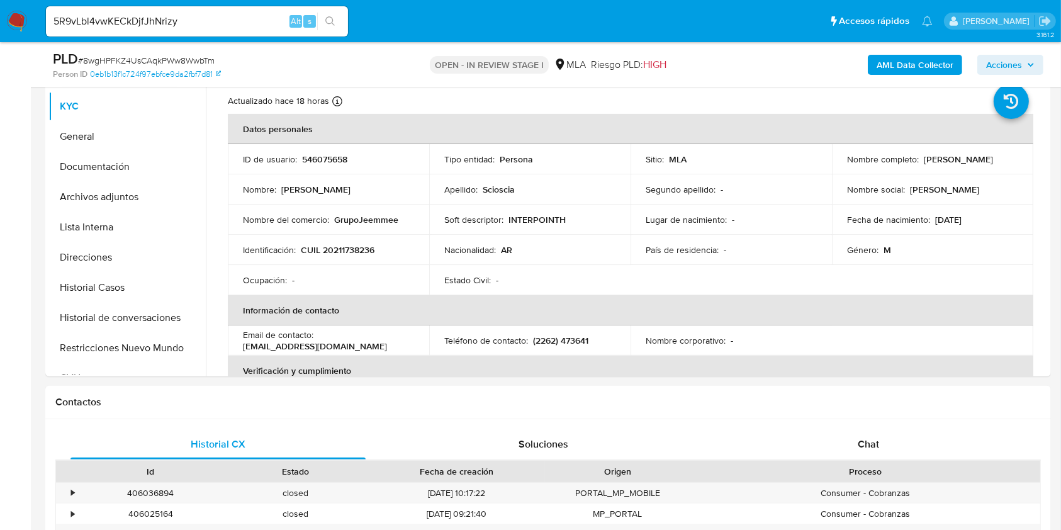
click at [327, 20] on icon "search-icon" at bounding box center [330, 21] width 10 height 10
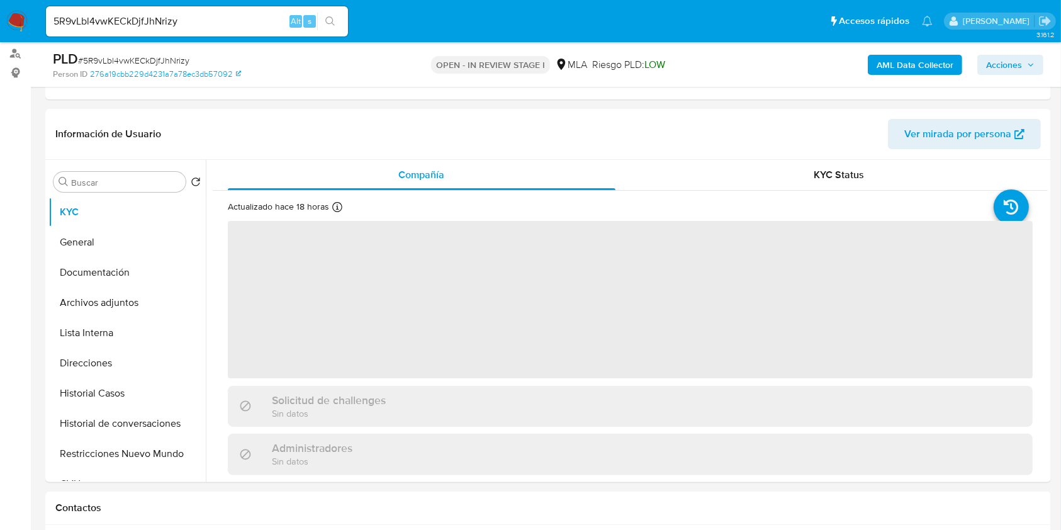
scroll to position [167, 0]
select select "10"
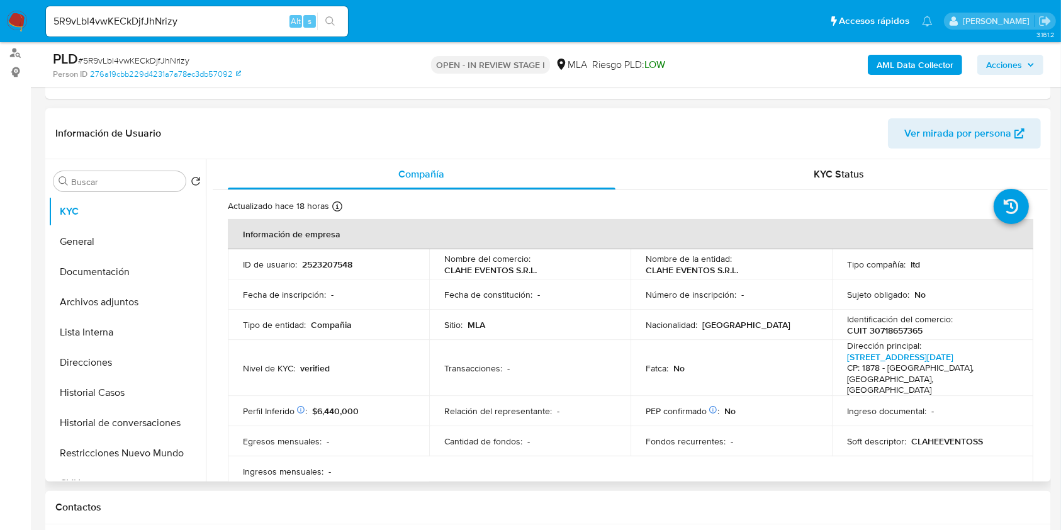
click at [330, 263] on p "2523207548" at bounding box center [327, 264] width 50 height 11
click at [330, 262] on p "2523207548" at bounding box center [327, 264] width 50 height 11
copy p "2523207548"
drag, startPoint x: 755, startPoint y: 269, endPoint x: 624, endPoint y: 272, distance: 130.9
click at [624, 272] on tr "ID de usuario : 2523207548 Nombre del comercio : CLAHE EVENTOS S.R.L. Nombre de…" at bounding box center [630, 264] width 805 height 30
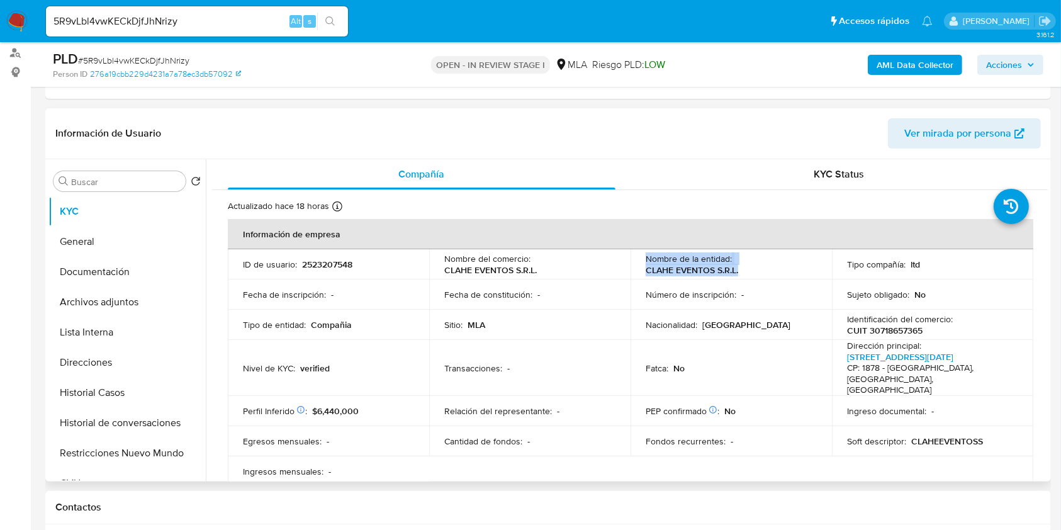
click at [720, 269] on p "CLAHE EVENTOS S.R.L." at bounding box center [691, 269] width 92 height 11
